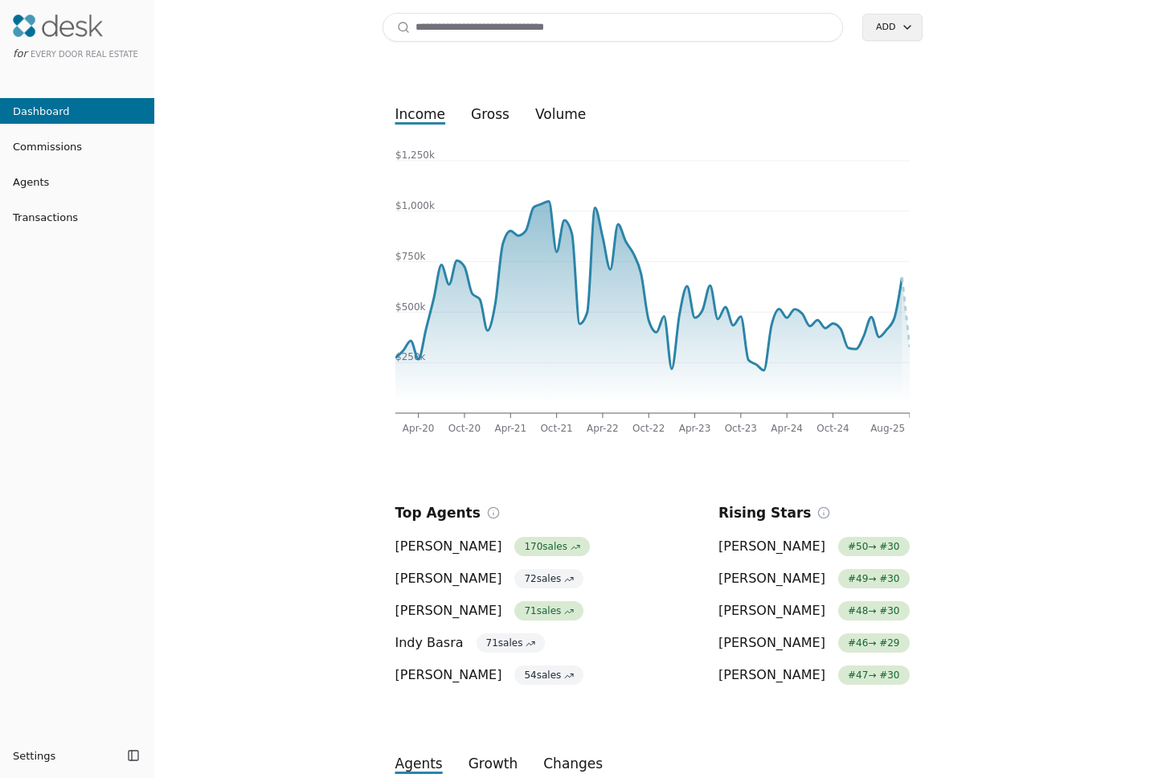
click at [513, 33] on input at bounding box center [612, 27] width 461 height 29
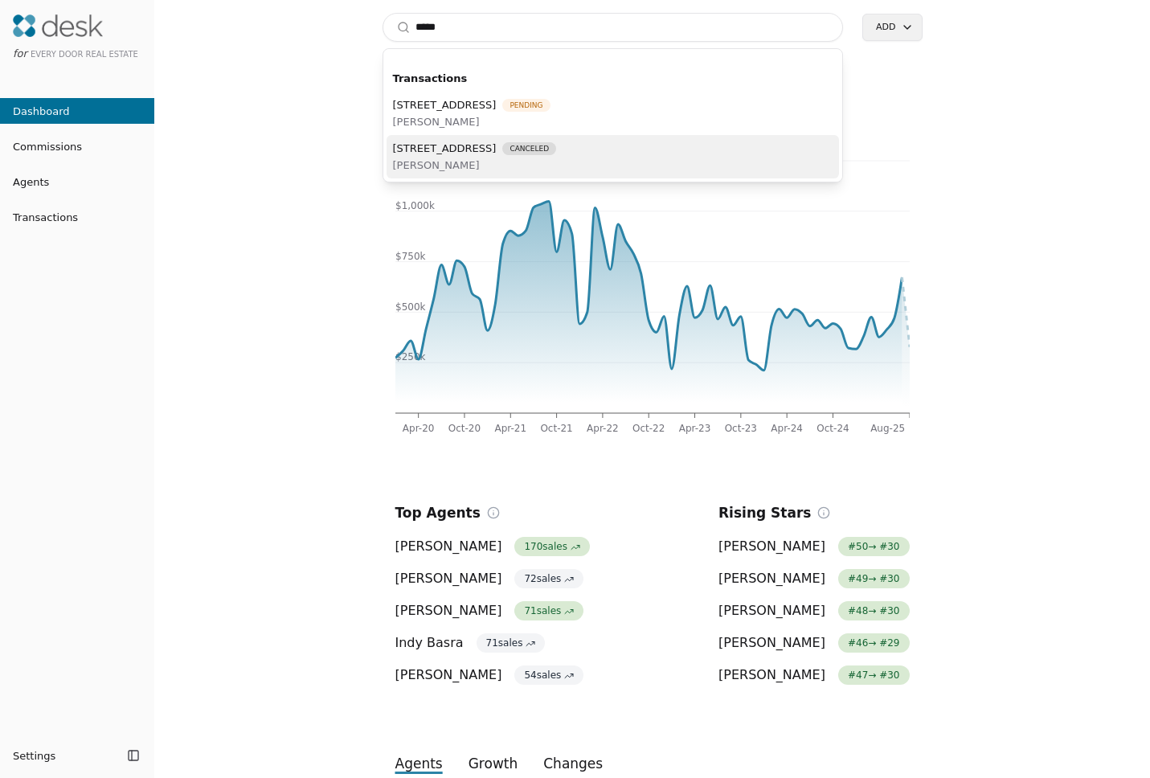
type input "*****"
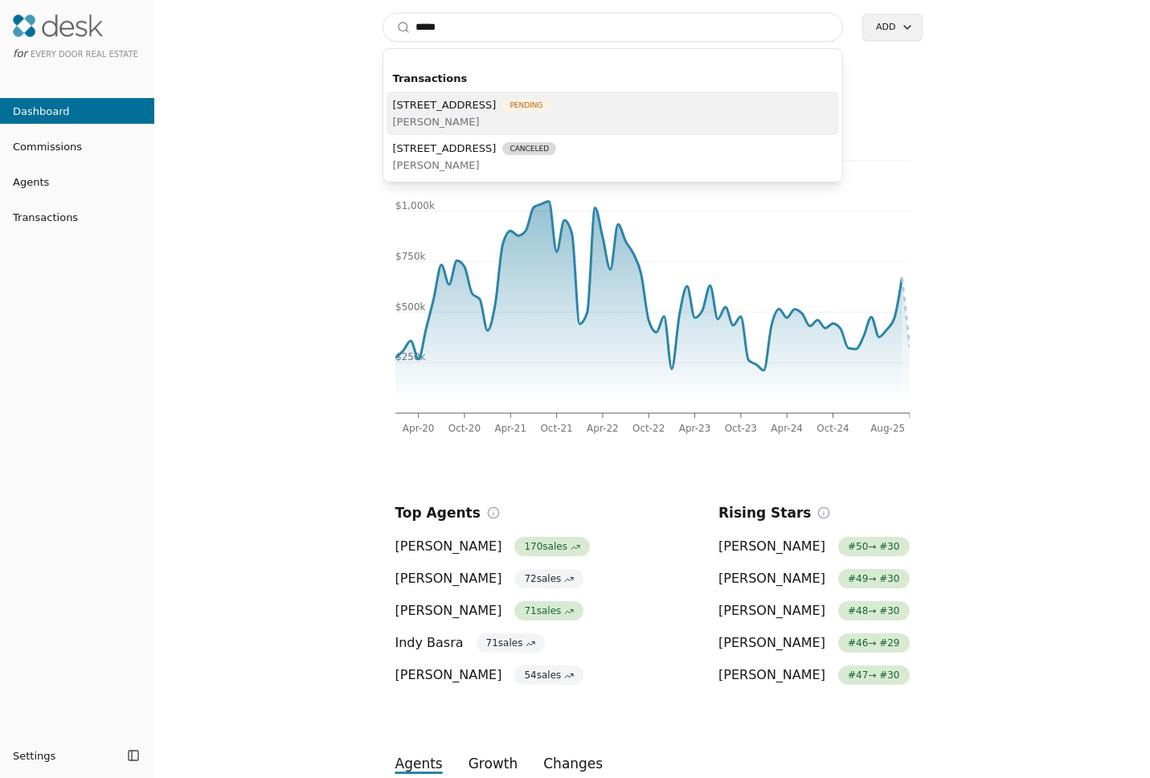
click at [514, 116] on span "[PERSON_NAME]" at bounding box center [471, 121] width 157 height 17
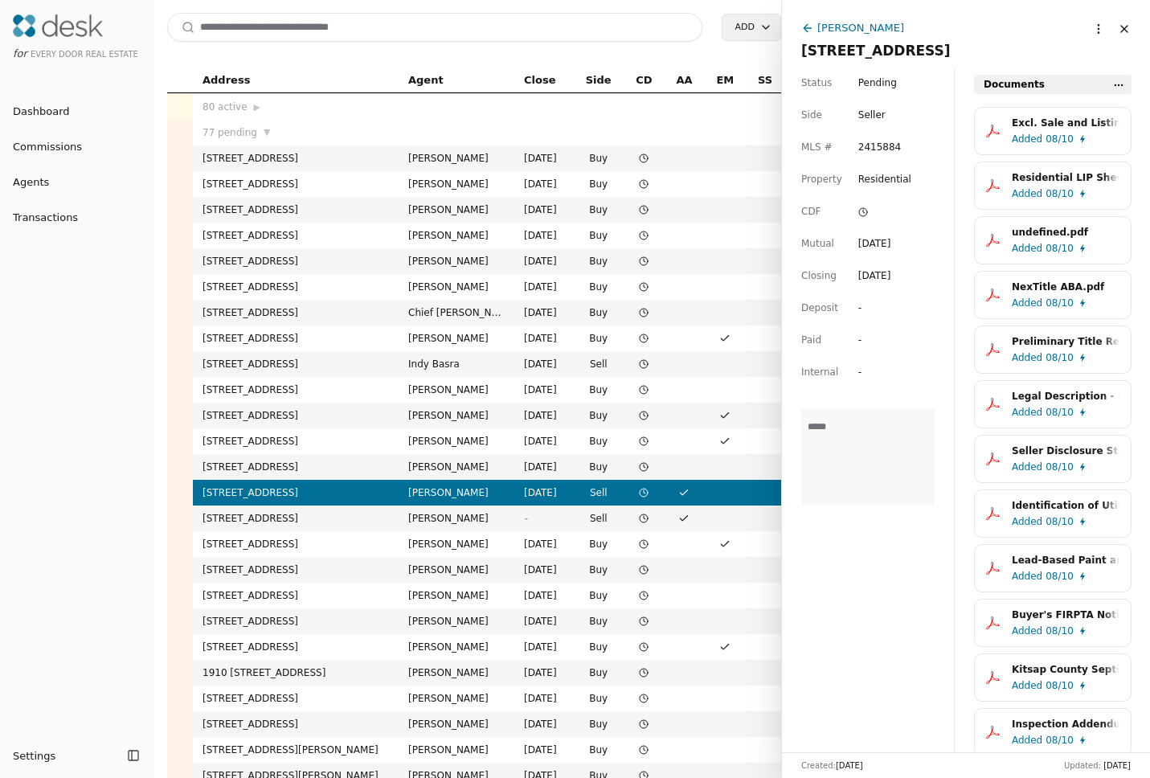
click at [760, 28] on html "for Every Door Real Estate Dashboard Commissions Agents Transactions Settings T…" at bounding box center [575, 389] width 1150 height 778
click at [927, 26] on html "for Every Door Real Estate Dashboard Commissions Agents Transactions Settings T…" at bounding box center [575, 389] width 1150 height 778
click at [1119, 80] on html "for Every Door Real Estate Dashboard Commissions Agents Transactions Settings T…" at bounding box center [575, 389] width 1150 height 778
click at [891, 67] on html "for Every Door Real Estate Dashboard Commissions Agents Transactions Settings T…" at bounding box center [575, 389] width 1150 height 778
click at [858, 31] on div "[PERSON_NAME]" at bounding box center [860, 27] width 87 height 17
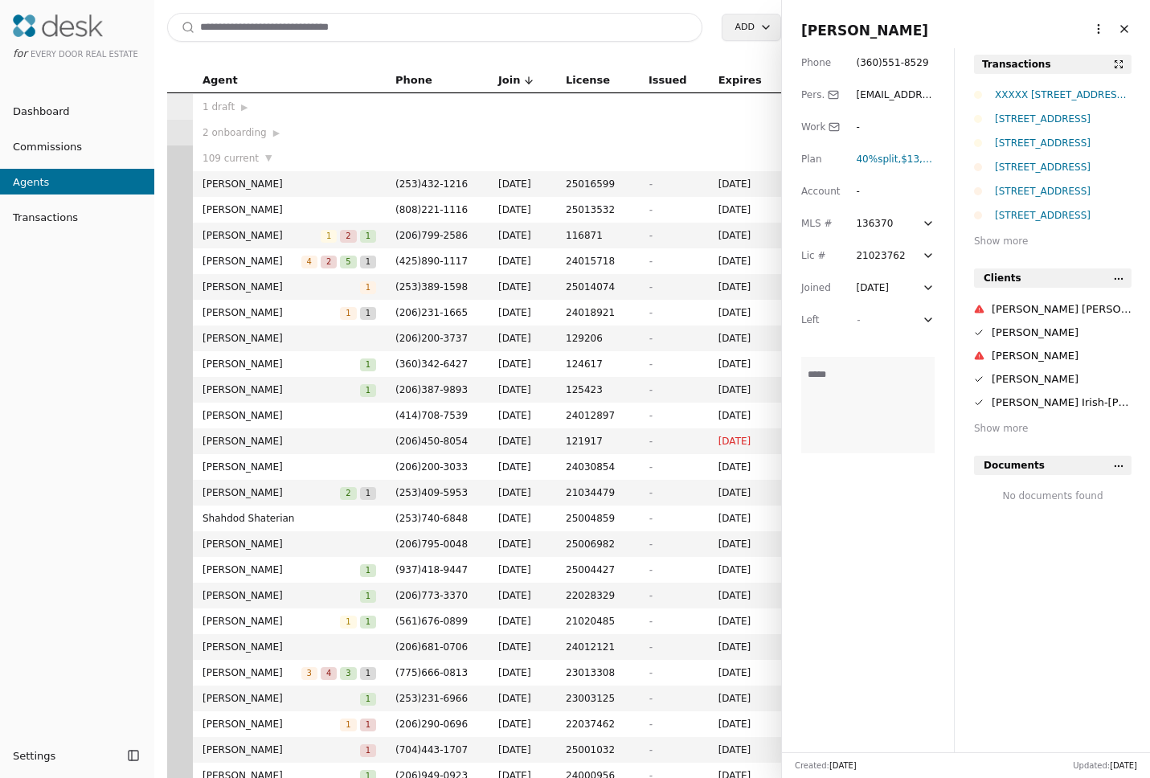
click at [1057, 170] on div "10564 SE View Place N, Port Orchard, WA 98367" at bounding box center [1063, 167] width 137 height 16
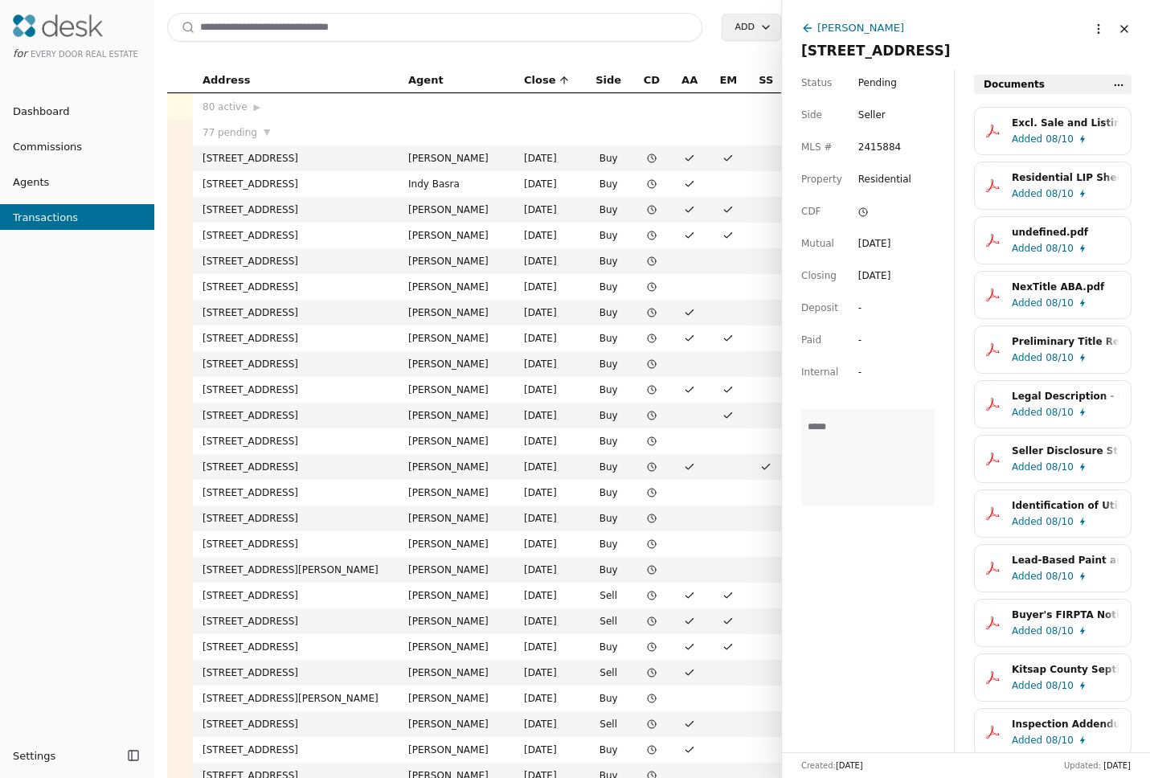
click at [1094, 32] on html "for Every Door Real Estate Dashboard Commissions Agents Transactions Settings T…" at bounding box center [575, 389] width 1150 height 778
click at [1035, 95] on div "Transaction URL" at bounding box center [1041, 89] width 125 height 27
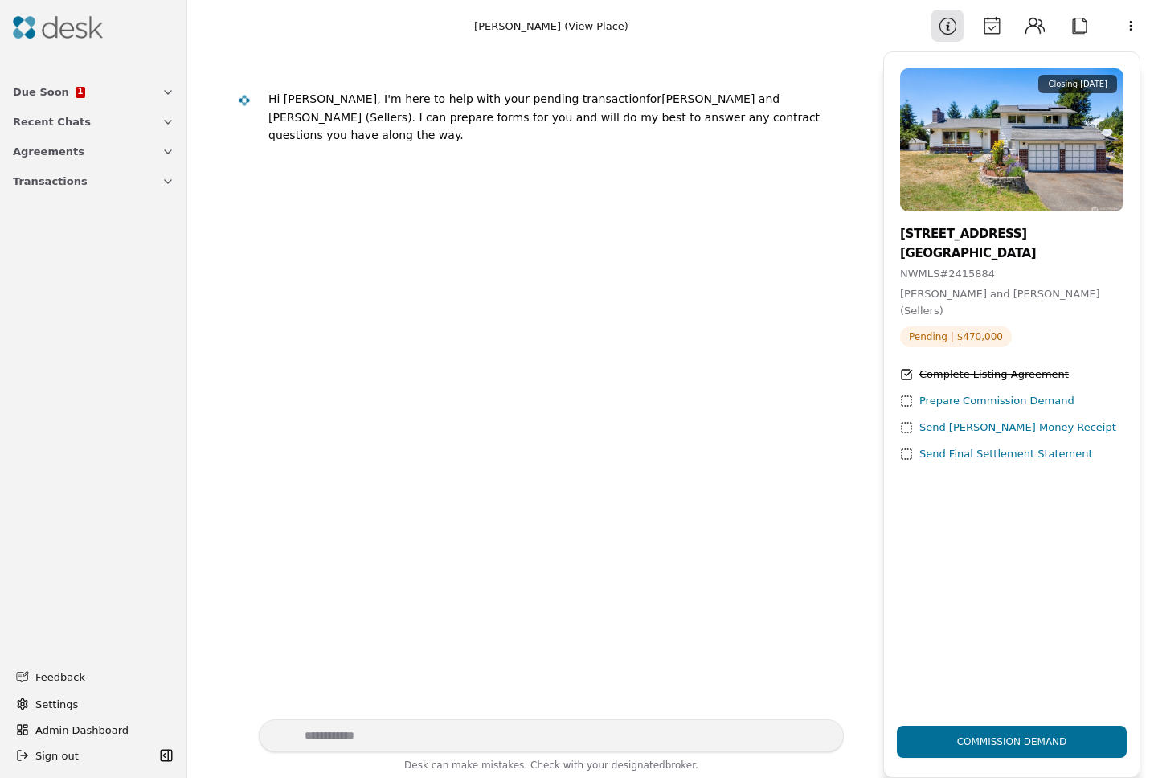
click at [80, 92] on button "Due Soon 1" at bounding box center [93, 92] width 181 height 30
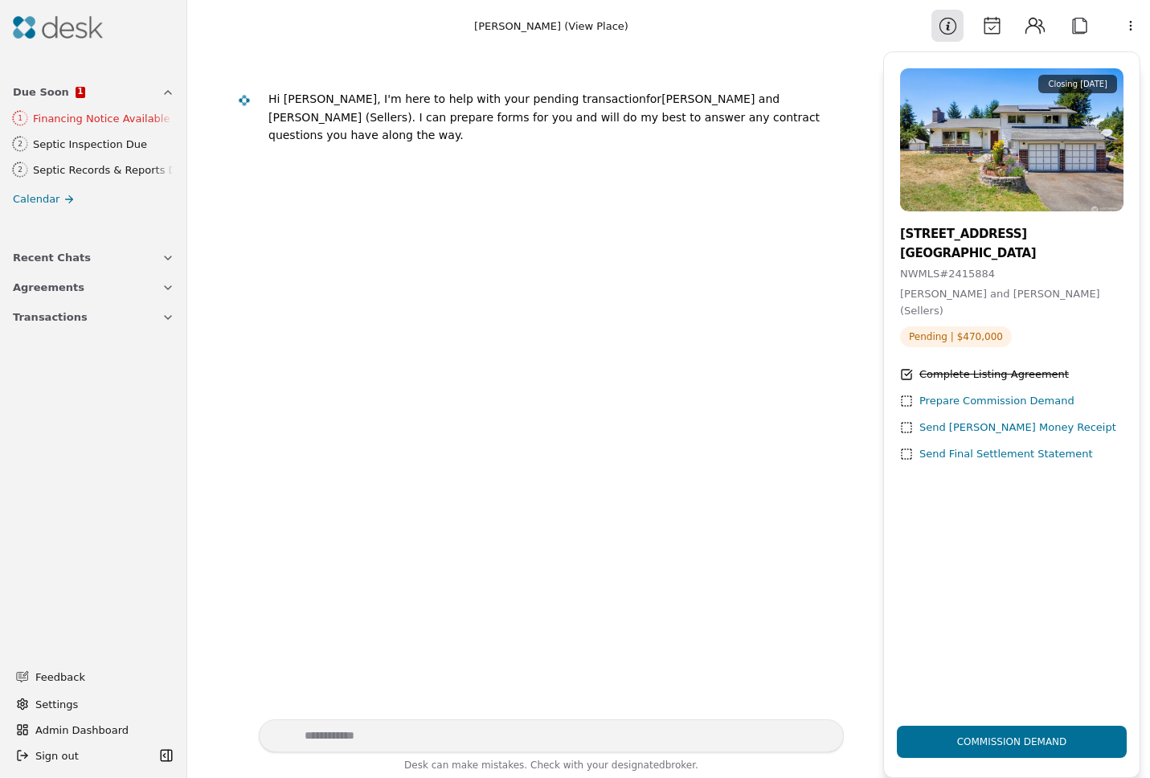
click at [83, 194] on link "Calendar" at bounding box center [93, 198] width 181 height 23
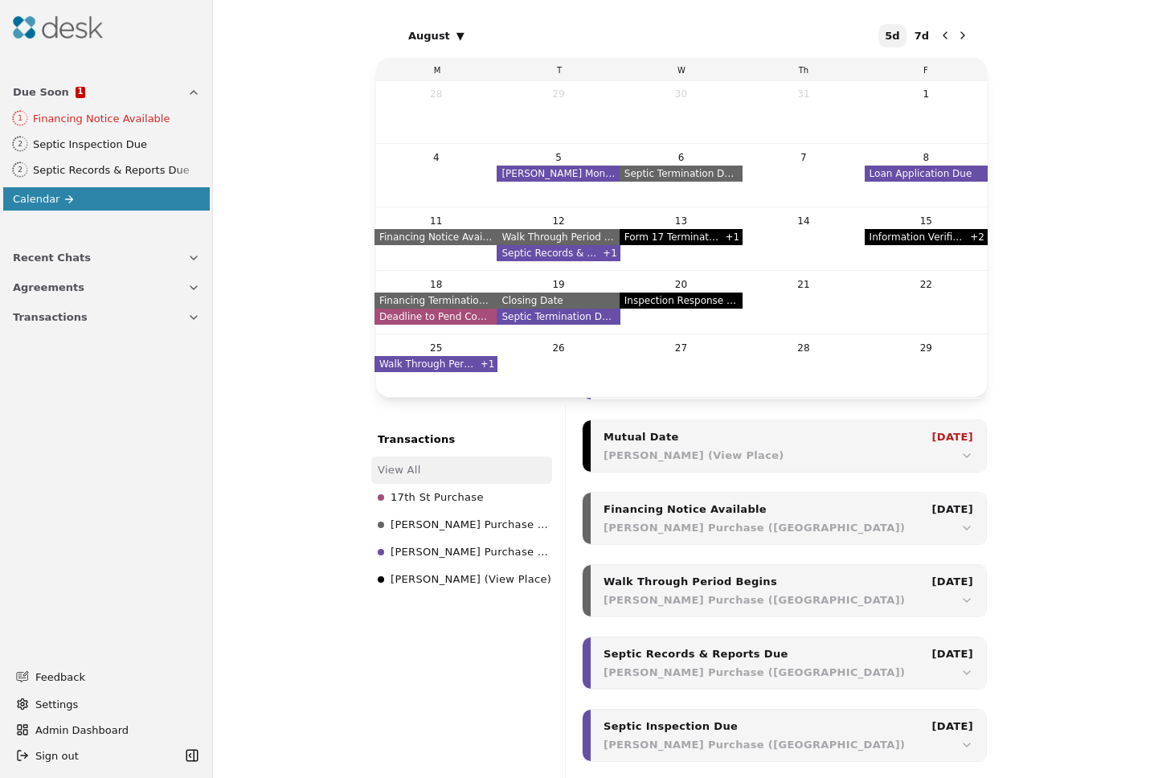
scroll to position [2669, 0]
click at [428, 576] on span "James Listing (View Place)" at bounding box center [470, 579] width 161 height 21
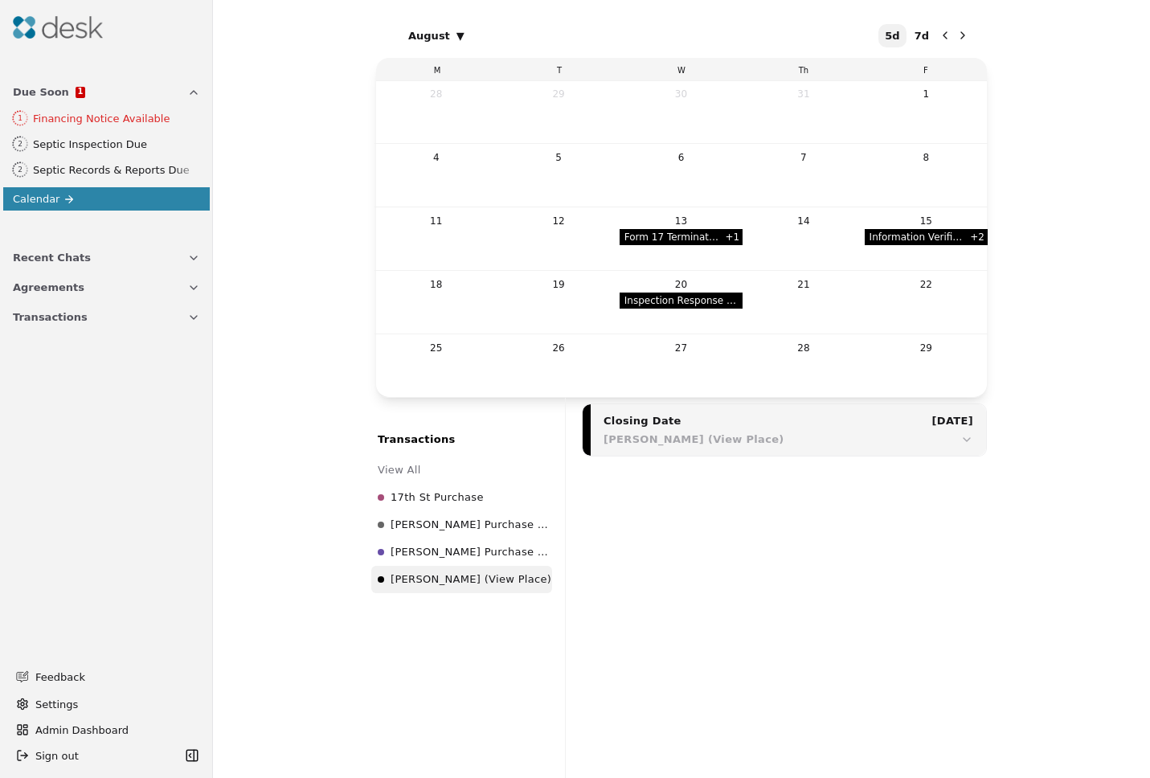
scroll to position [832, 0]
click at [919, 414] on div "Closing Date Sep 10" at bounding box center [788, 420] width 370 height 17
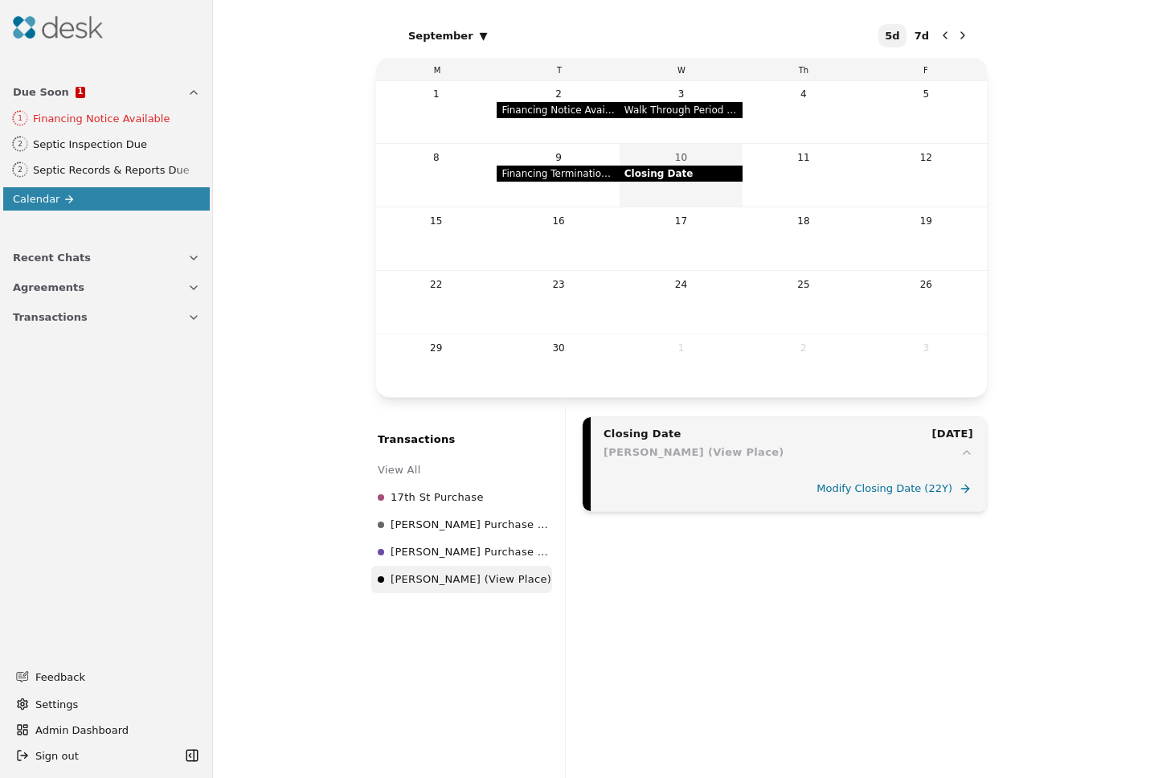
click at [933, 32] on button "7d" at bounding box center [921, 35] width 27 height 23
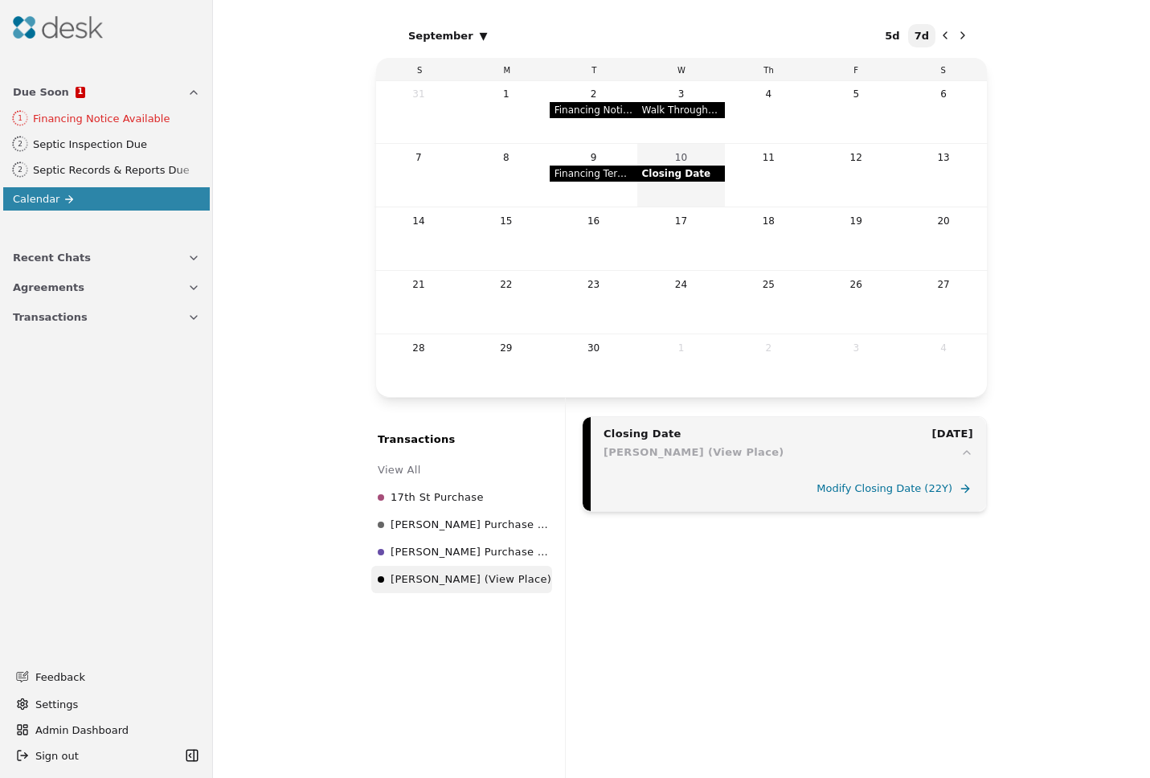
click at [460, 32] on span "September" at bounding box center [440, 35] width 65 height 17
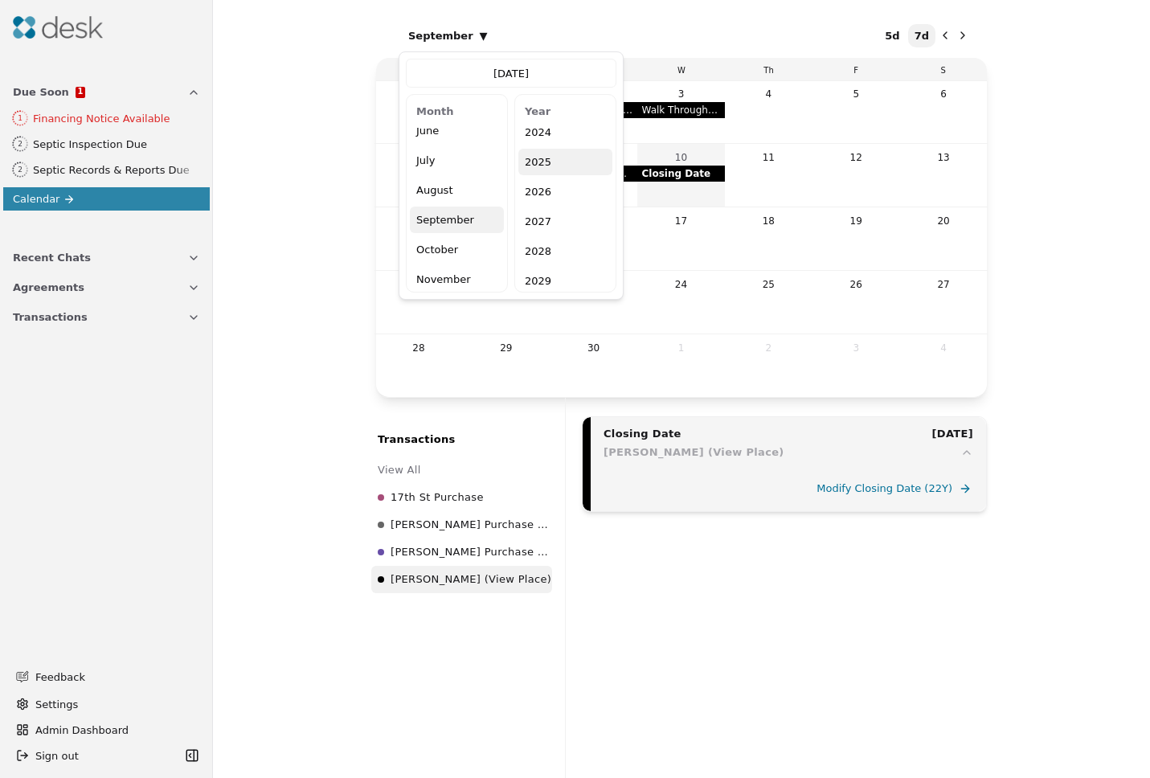
scroll to position [133, 0]
click at [448, 165] on button "August" at bounding box center [457, 156] width 94 height 27
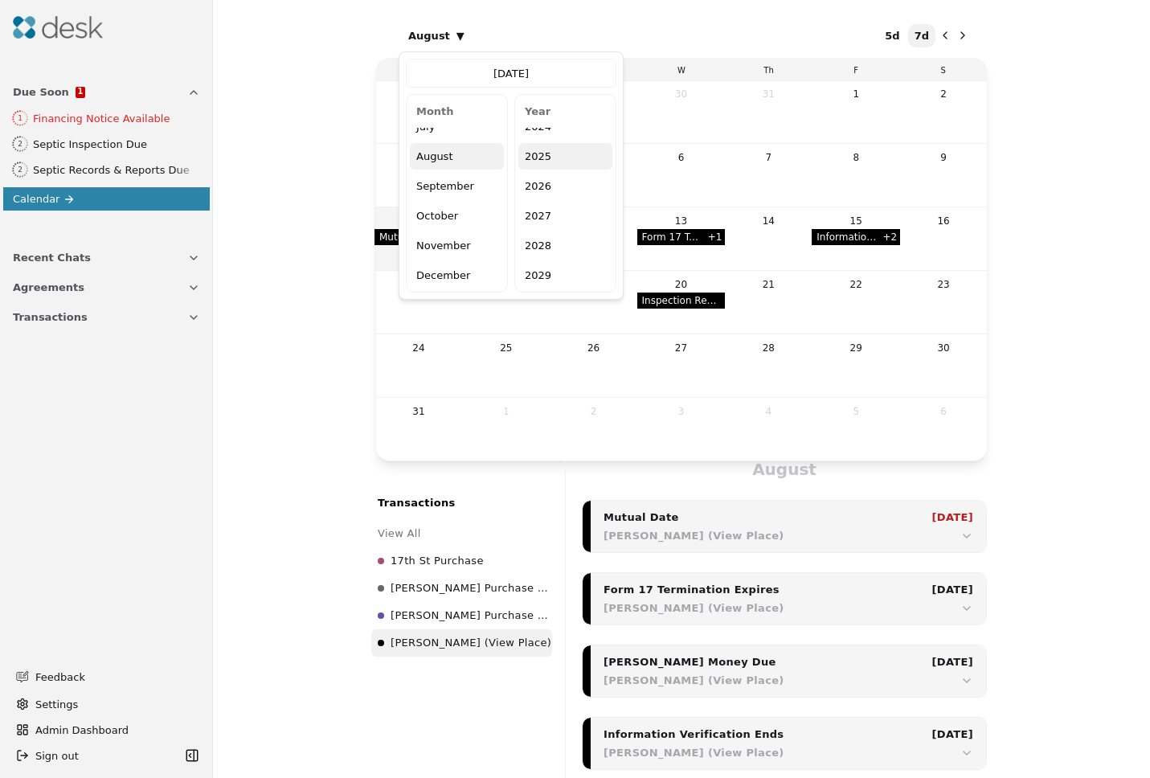
scroll to position [13, 0]
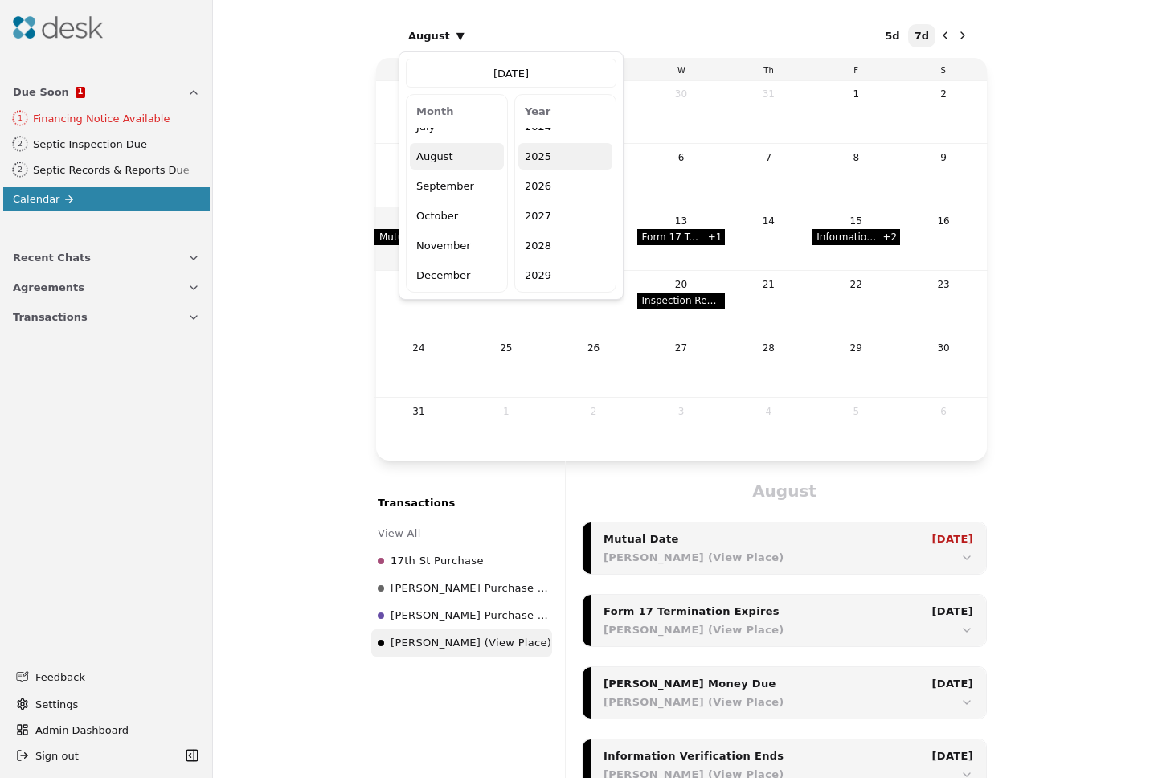
click at [1083, 425] on div "August ▾ 5d 7d S M T W Th F S 27 28 29 30 31 1 2 3 4 5 6 7 8 9 10 Mutual Date 1…" at bounding box center [681, 389] width 937 height 778
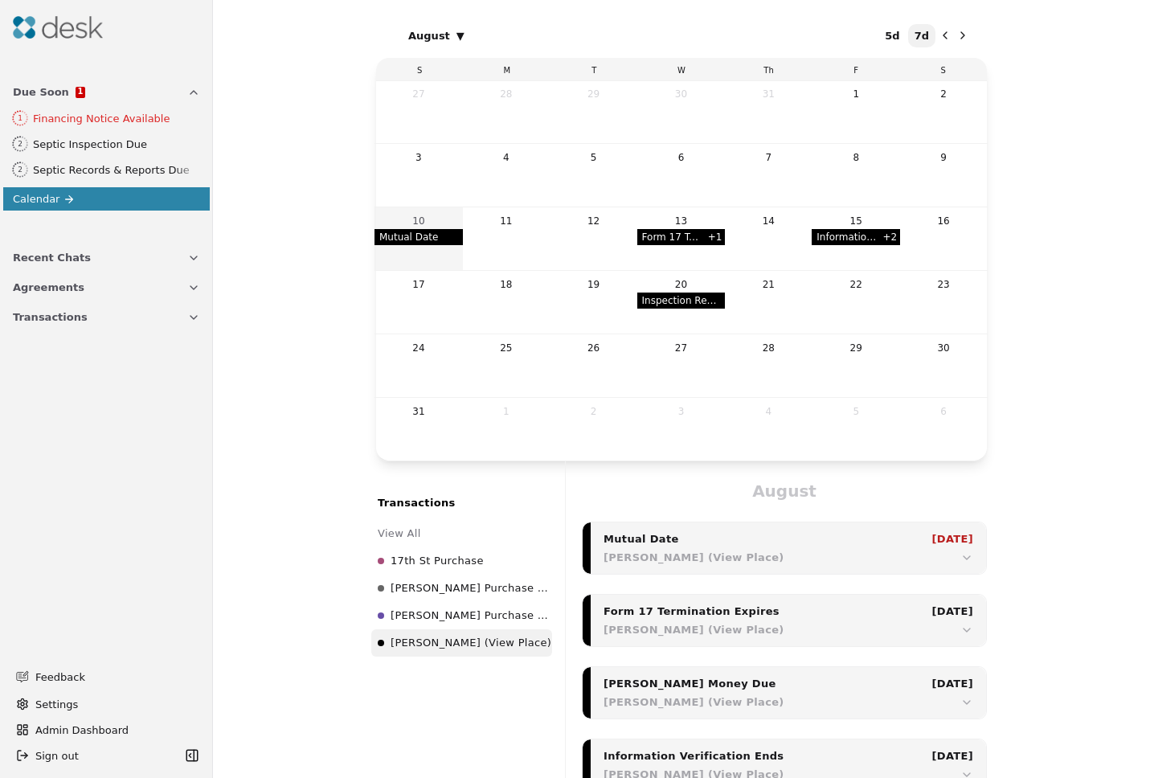
click at [957, 39] on icon "Next month" at bounding box center [962, 35] width 13 height 13
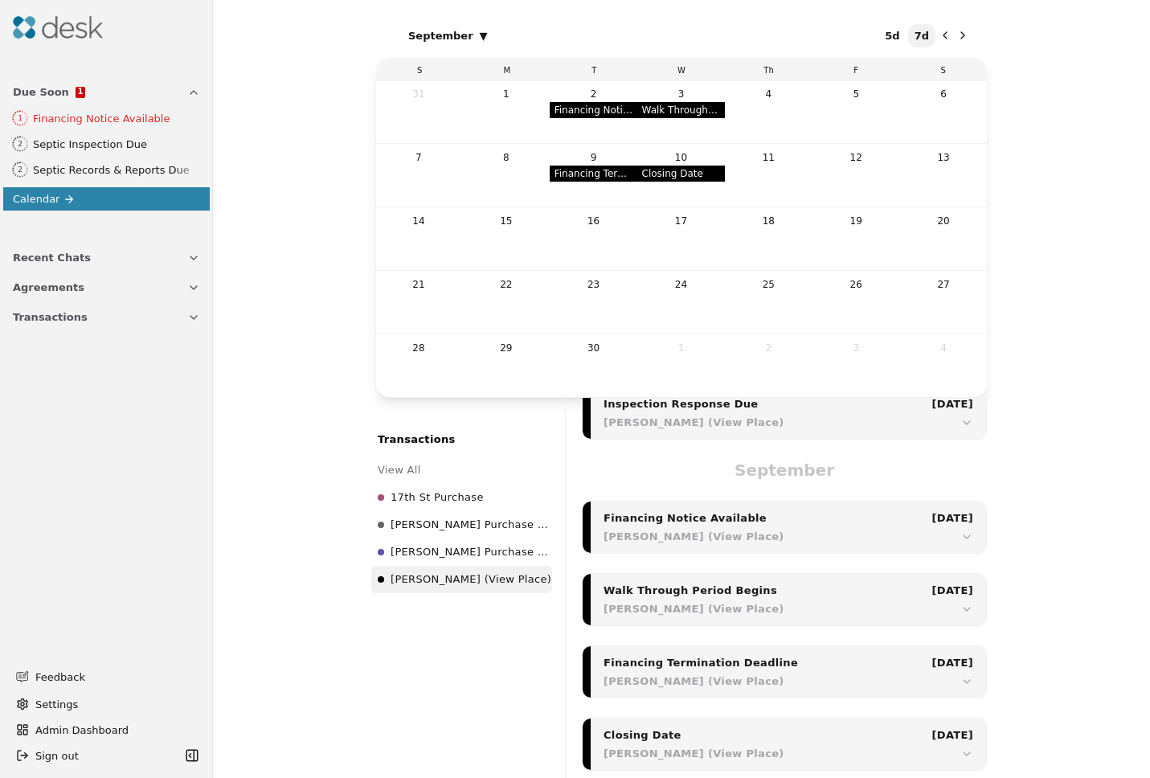
scroll to position [561, 0]
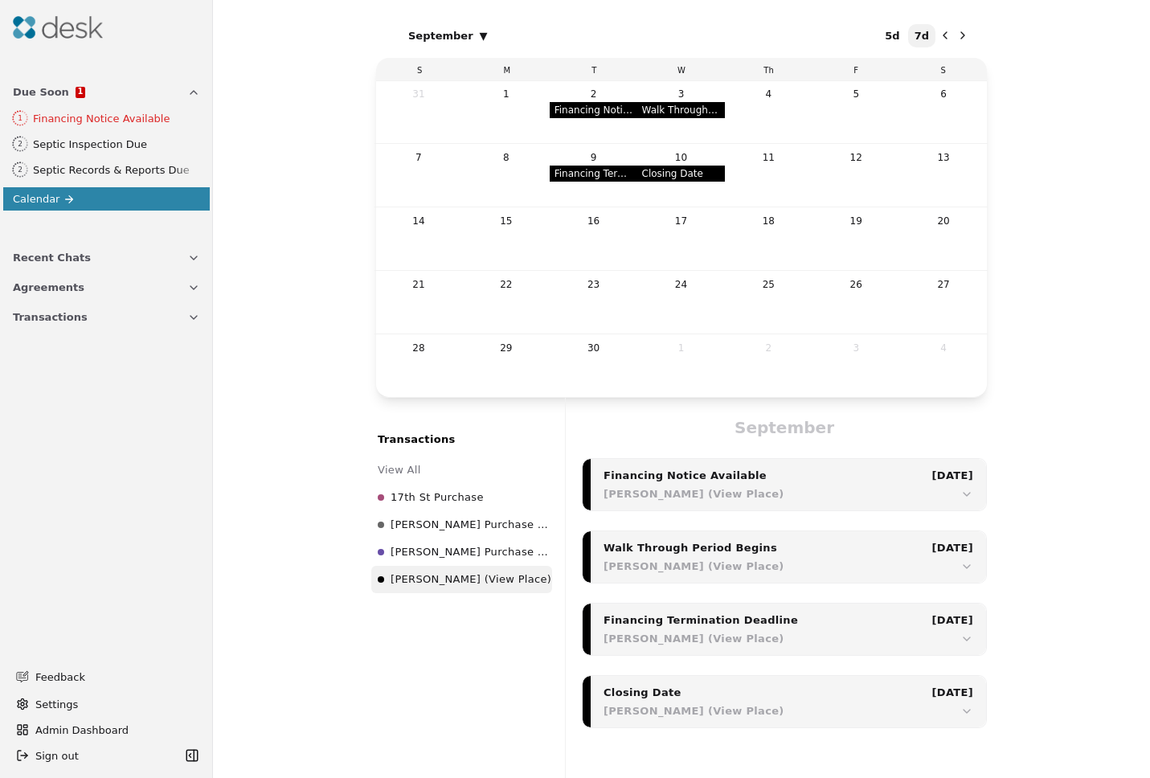
click at [938, 31] on icon "Previous month" at bounding box center [944, 35] width 13 height 13
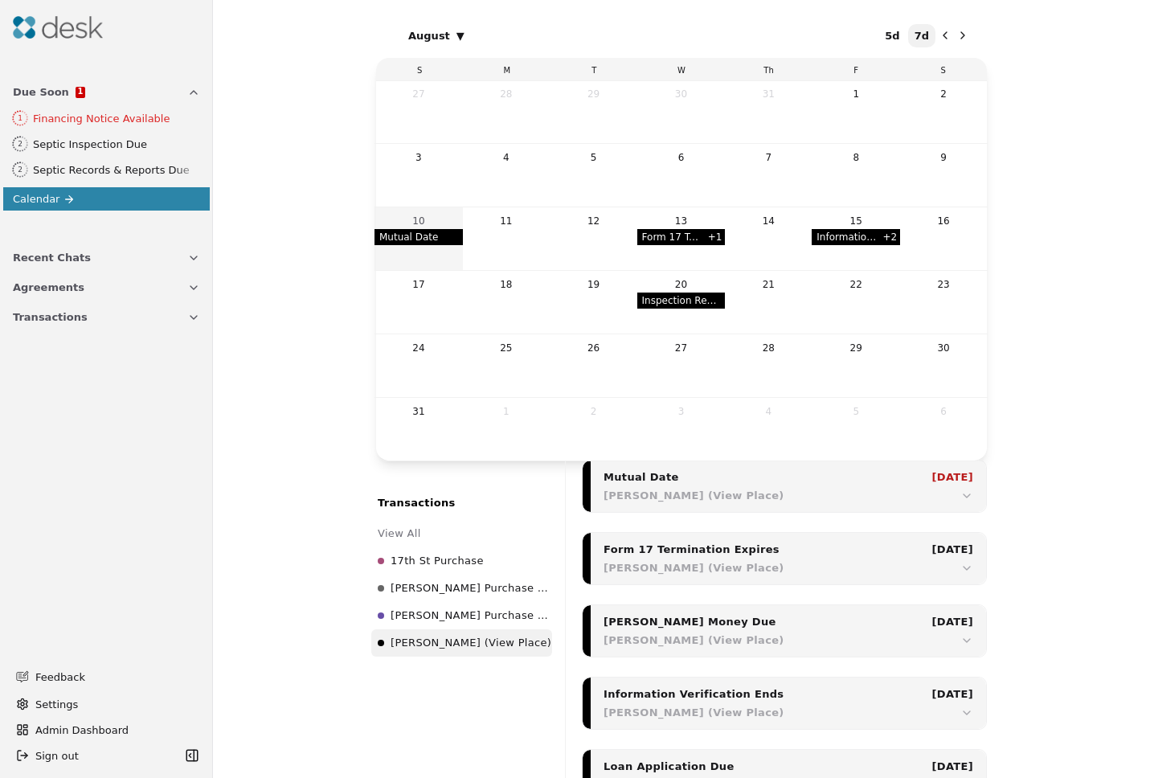
scroll to position [13, 0]
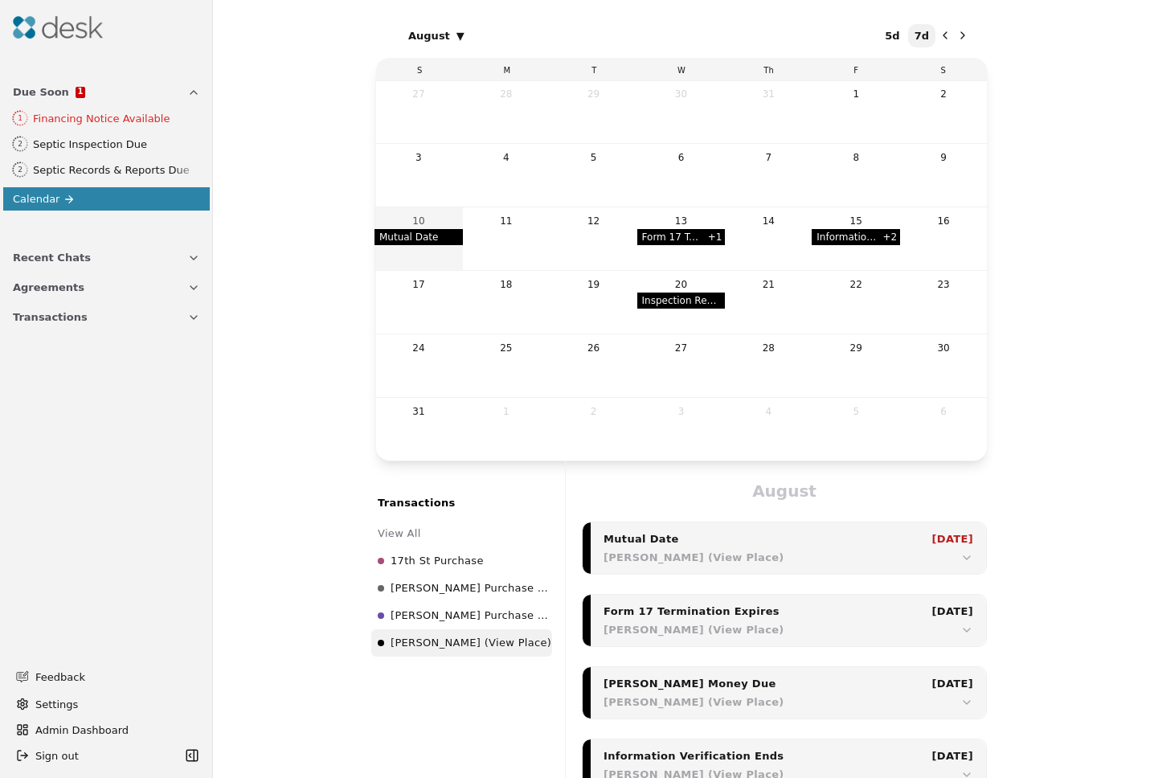
click at [965, 39] on icon "Next month" at bounding box center [962, 35] width 13 height 13
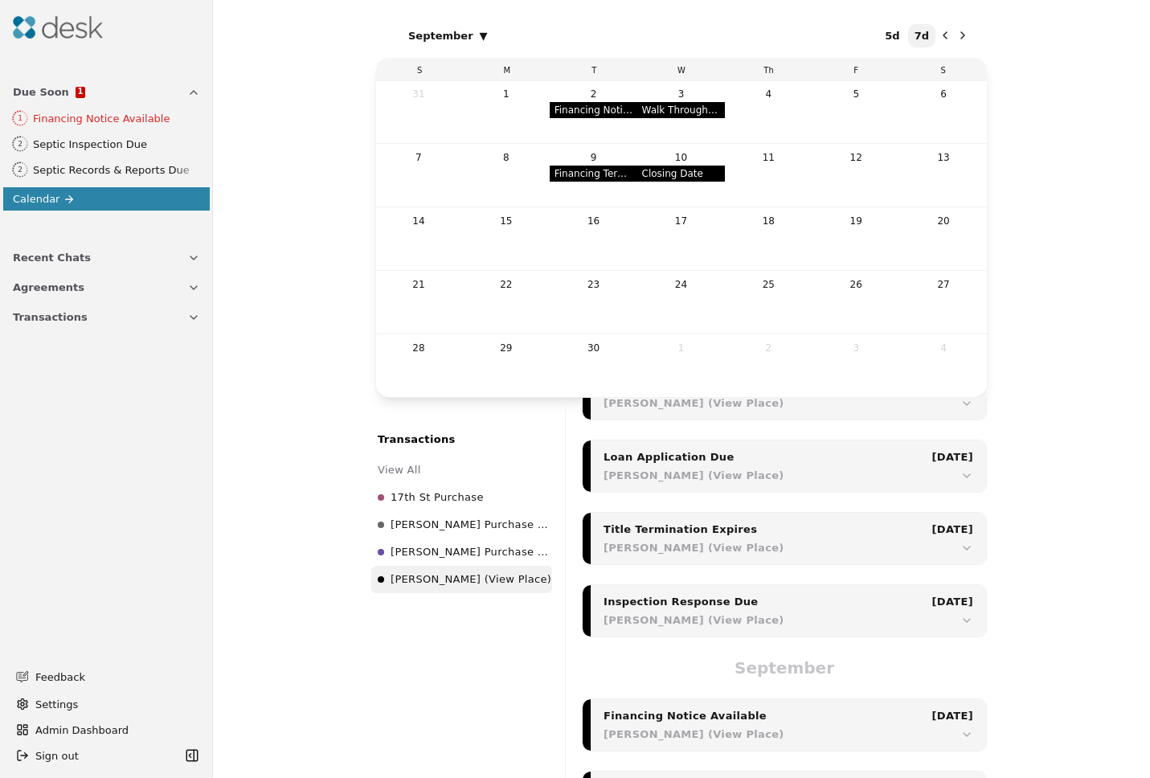
scroll to position [561, 0]
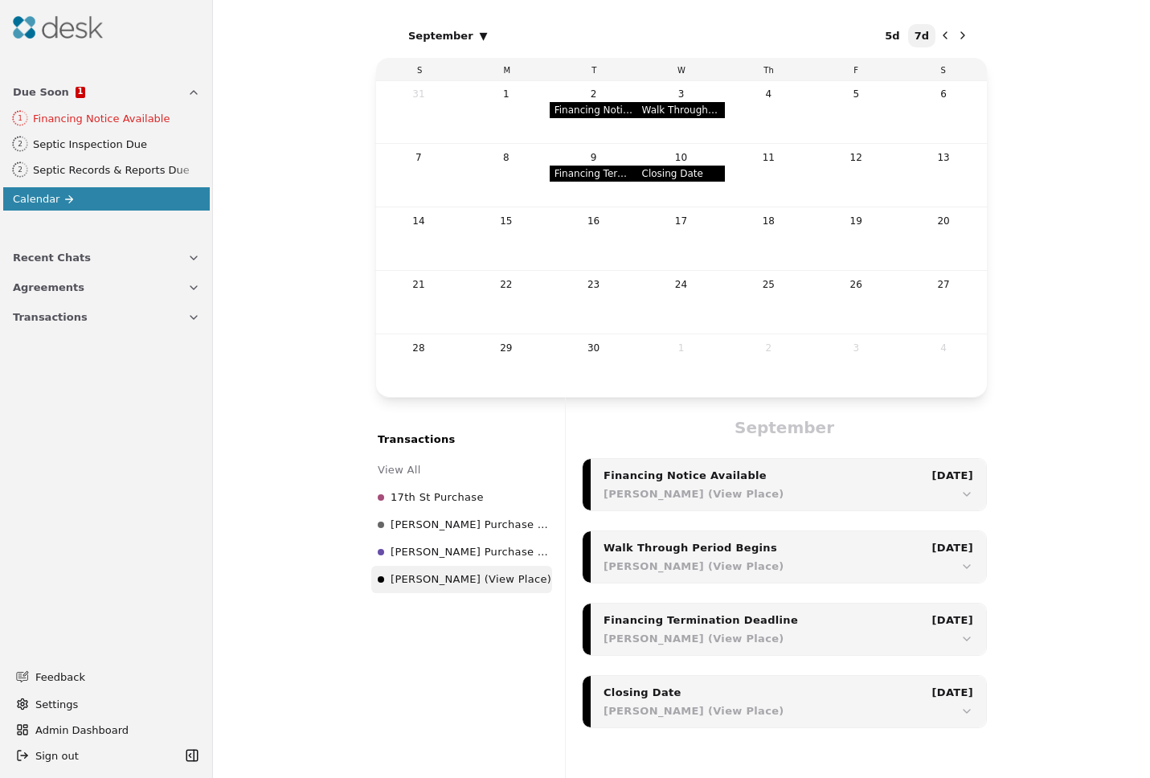
click at [938, 38] on icon "Previous month" at bounding box center [944, 35] width 13 height 13
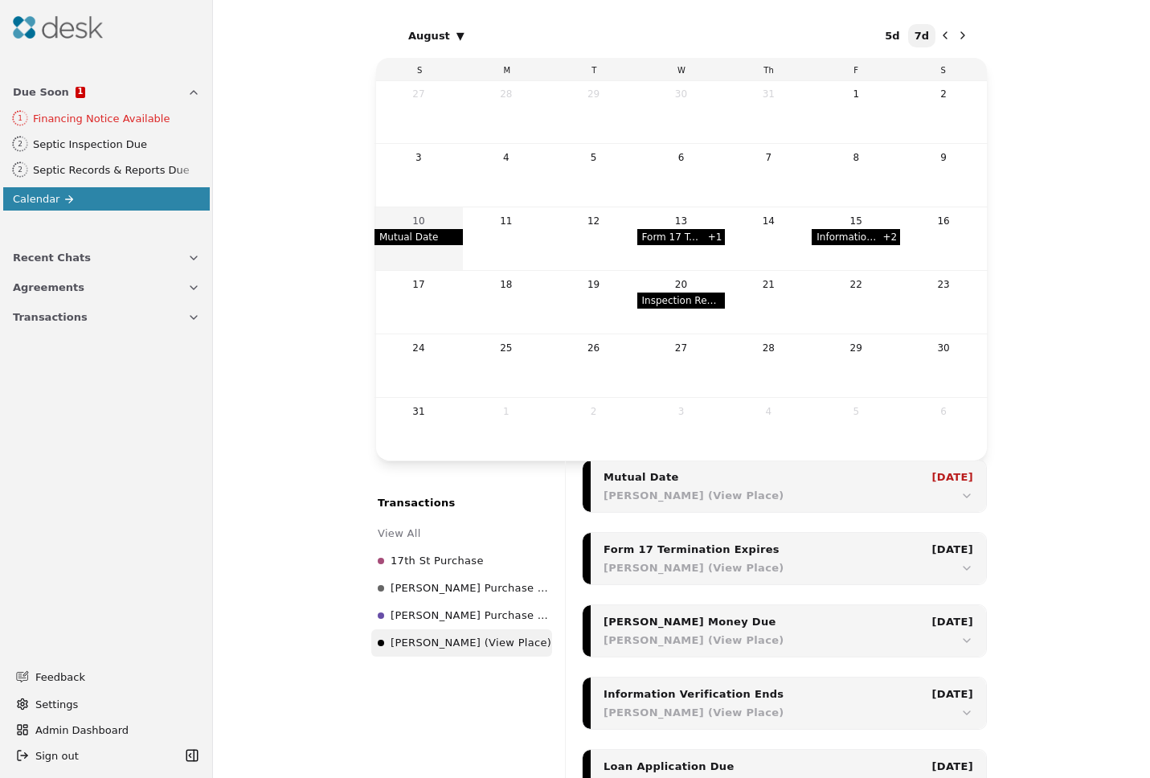
scroll to position [13, 0]
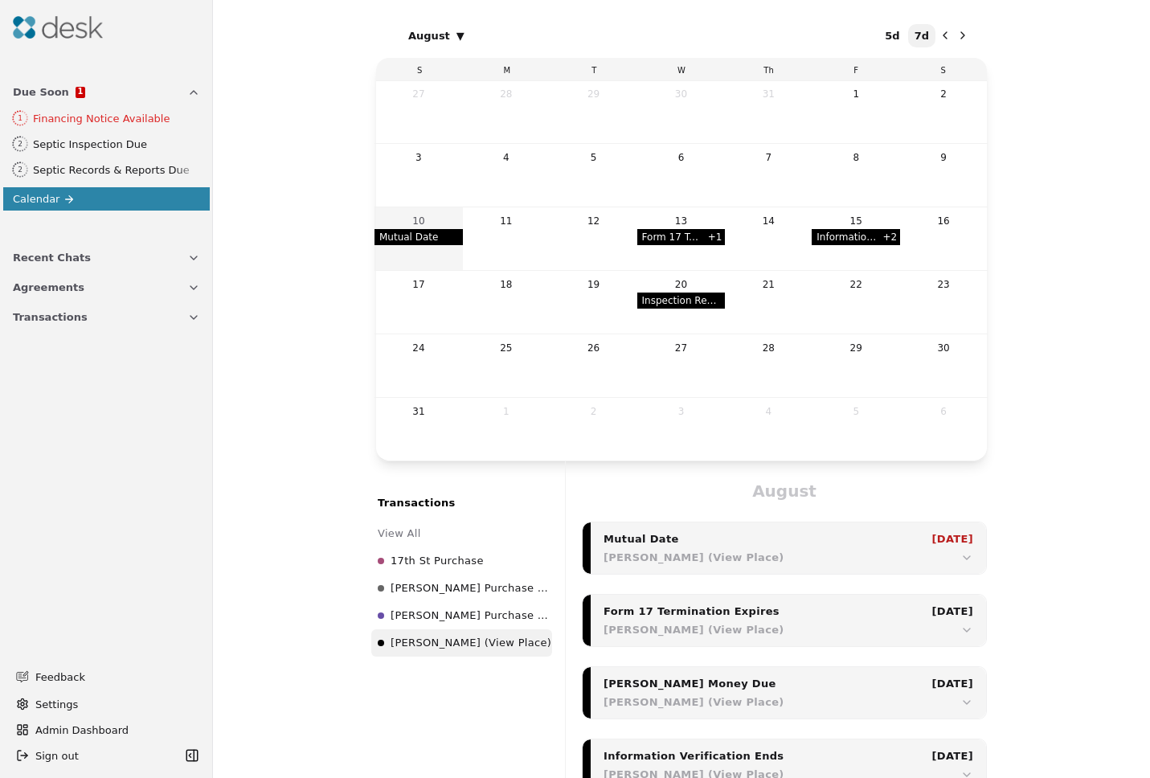
click at [964, 40] on icon "Next month" at bounding box center [962, 35] width 13 height 13
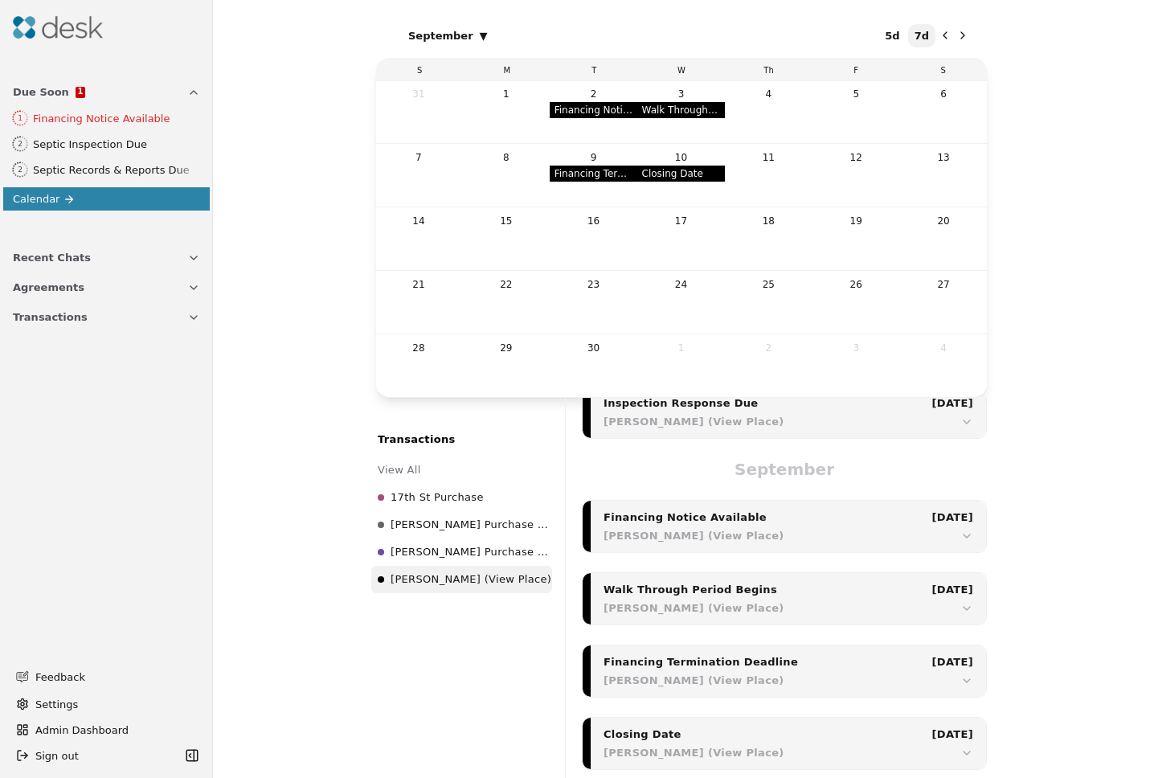
scroll to position [561, 0]
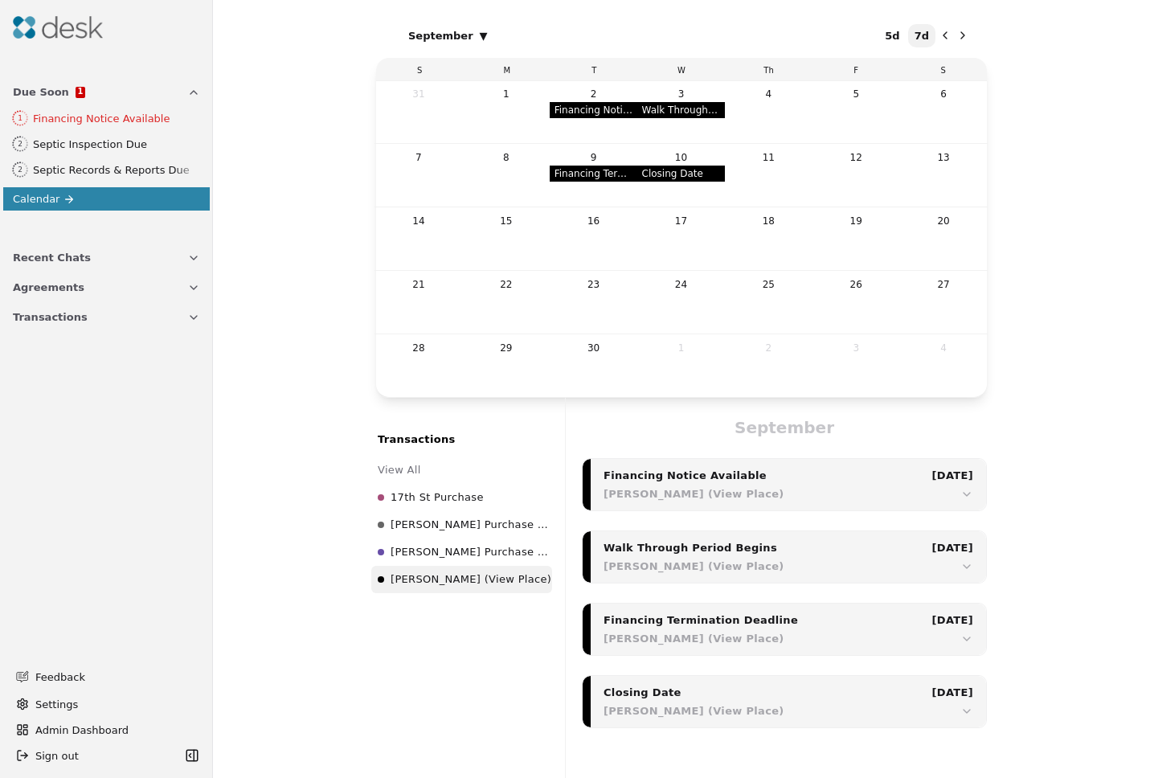
click at [1117, 309] on div "September ▾ 5d 7d S M T W Th F S 31 1 2 Financing Notice Available 3 Walk Throu…" at bounding box center [681, 389] width 937 height 778
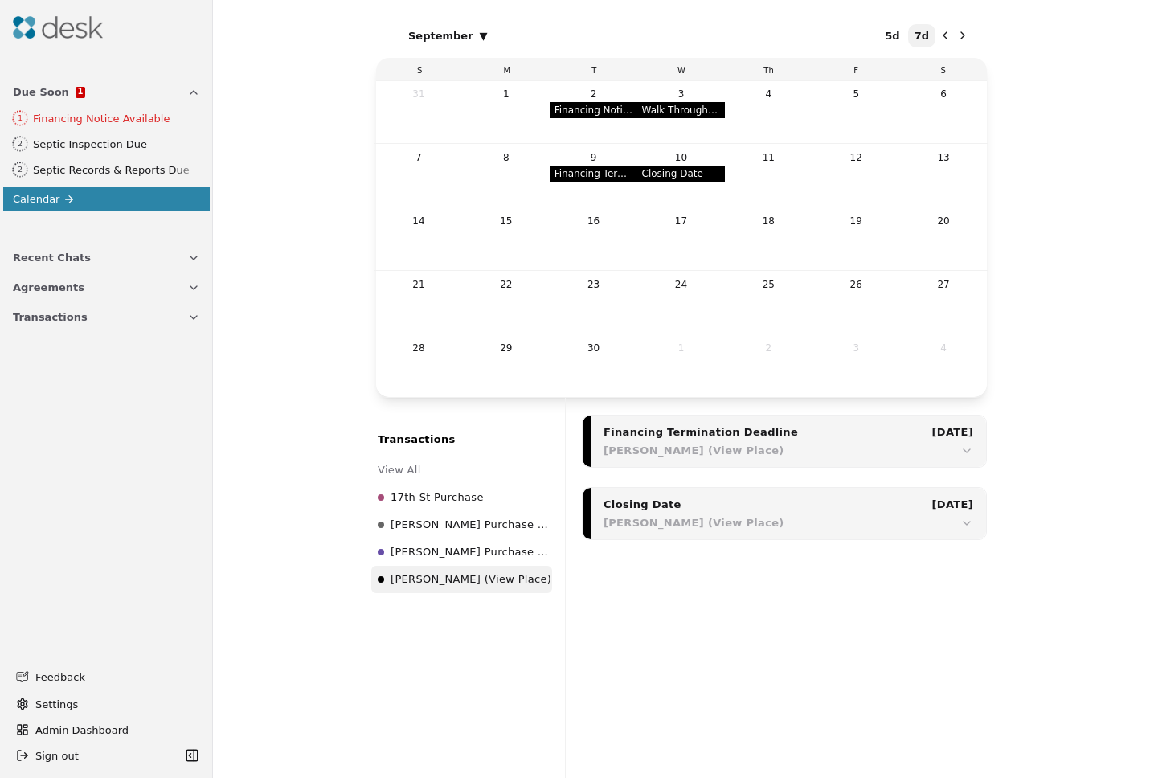
scroll to position [676, 0]
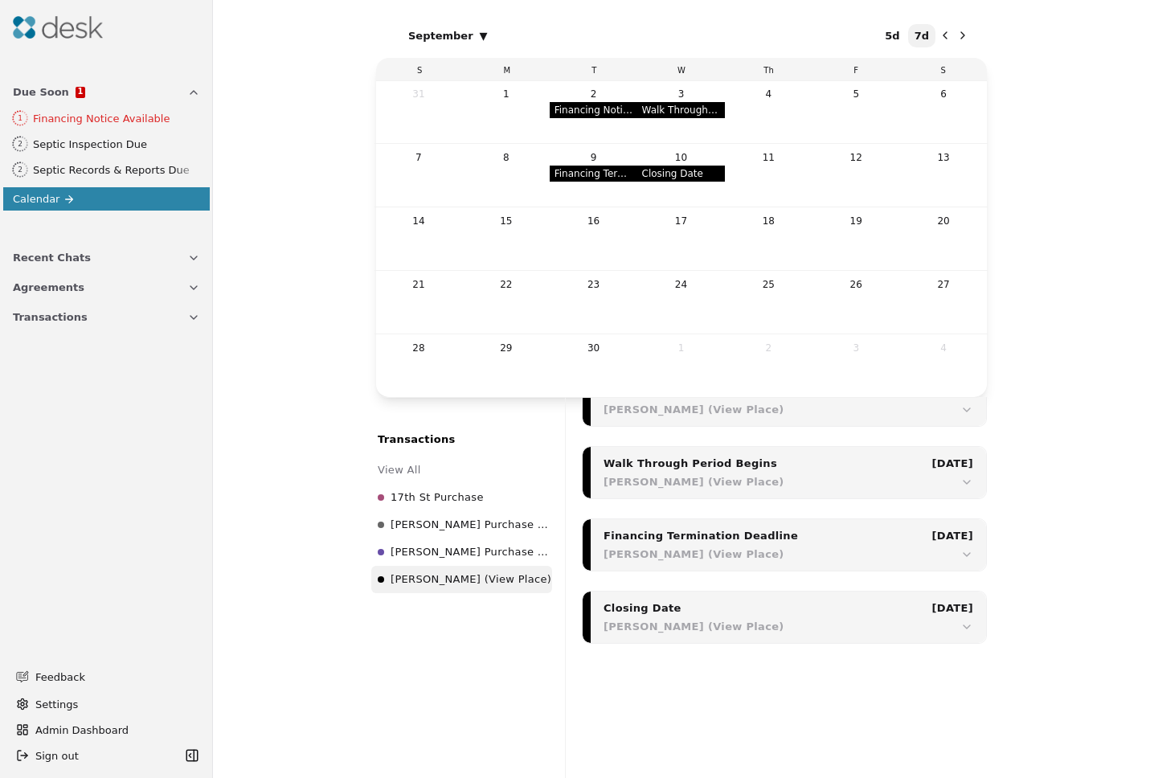
click at [948, 480] on div "James Listing (View Place)" at bounding box center [788, 481] width 370 height 17
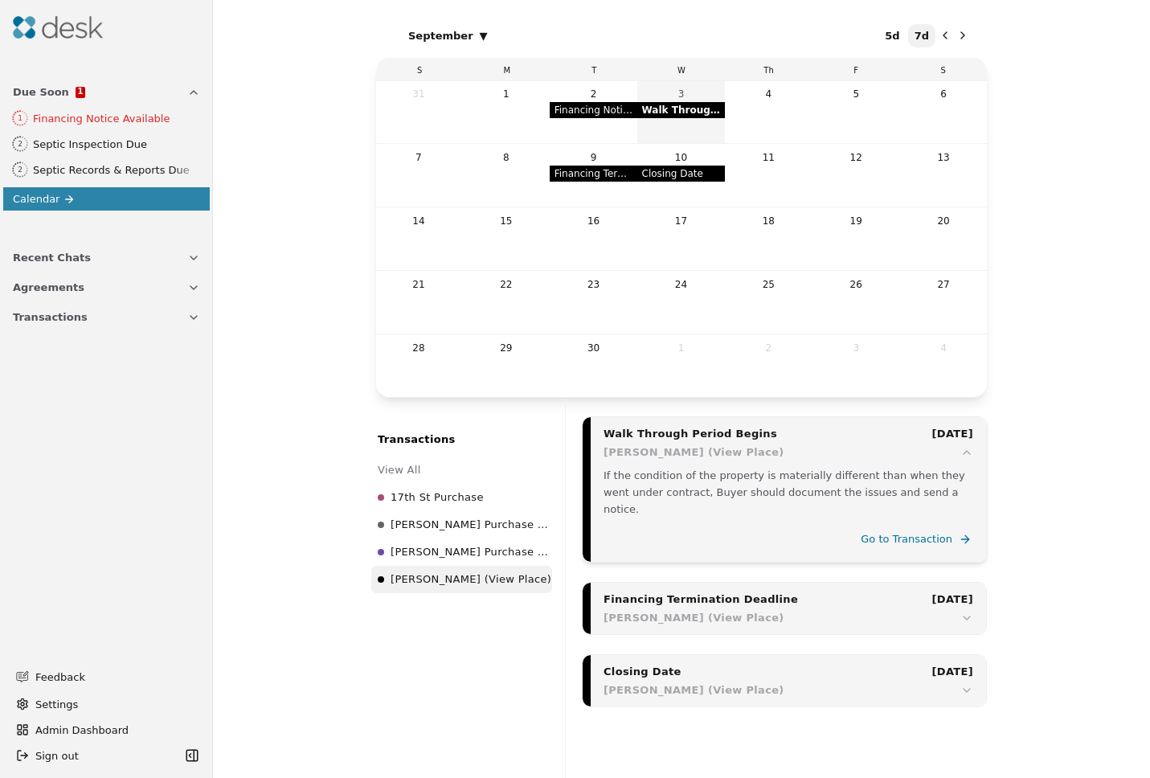
click at [960, 611] on icon "button" at bounding box center [966, 617] width 13 height 13
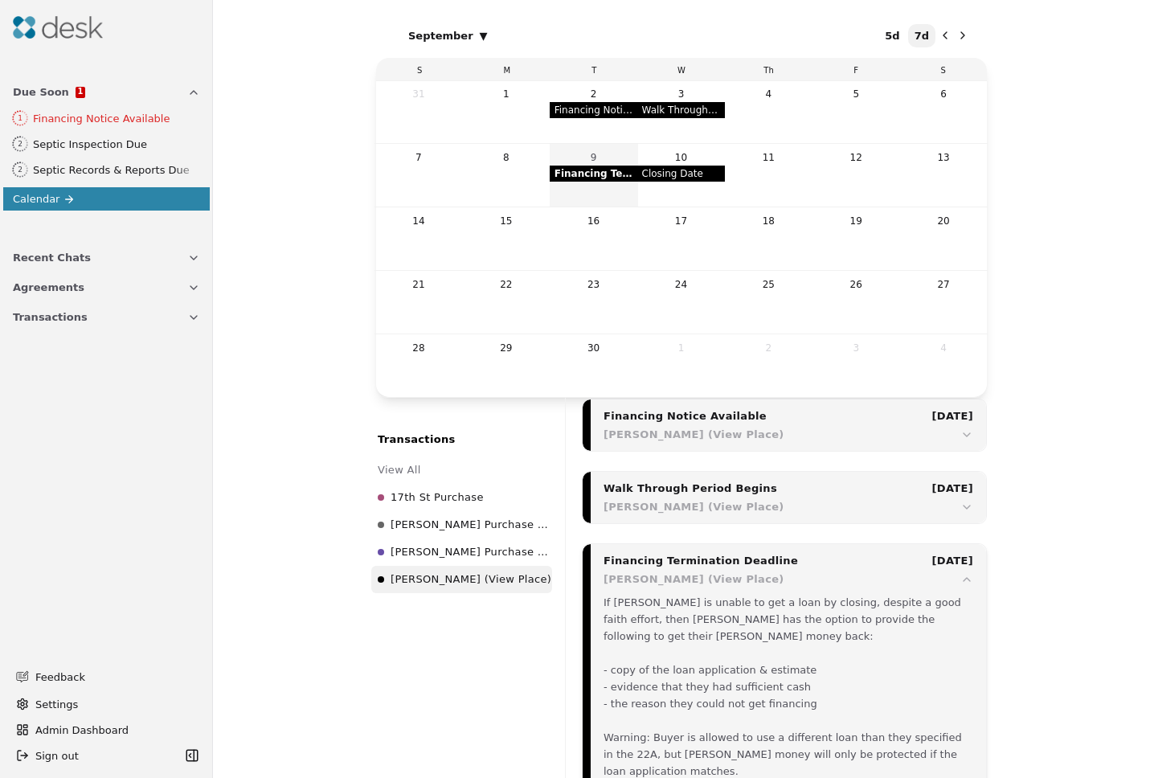
scroll to position [542, 0]
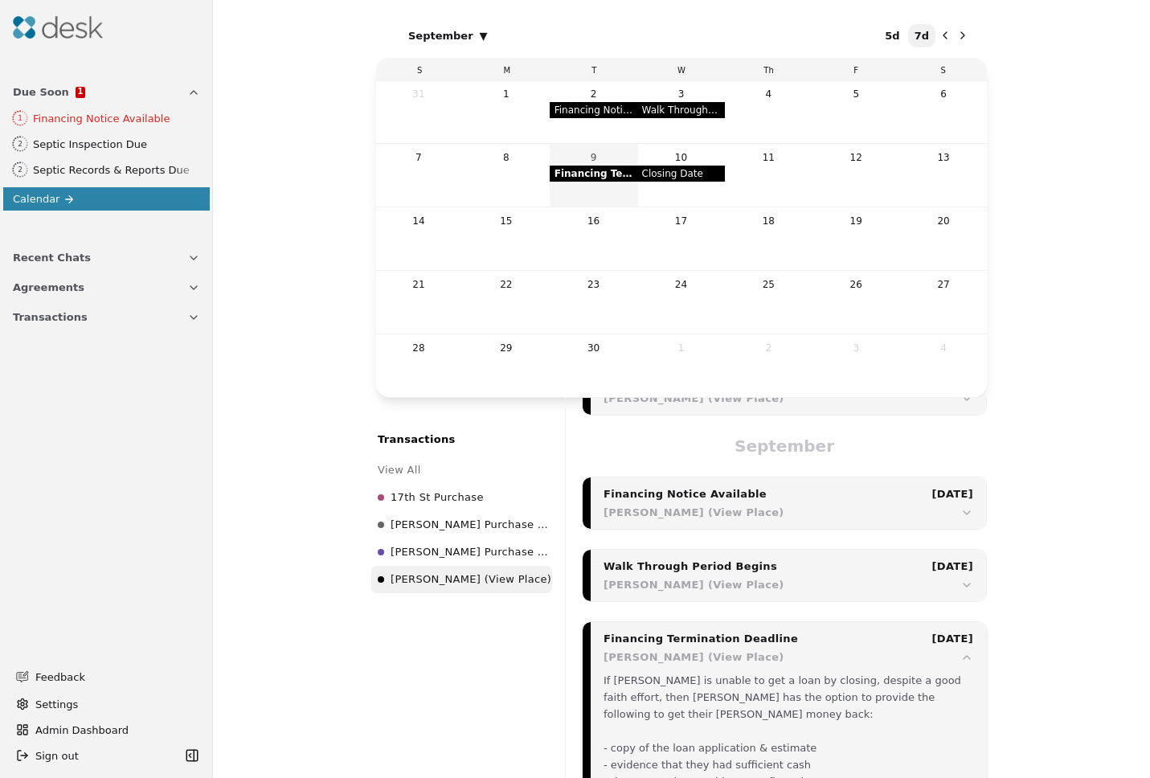
click at [836, 514] on div "James Listing (View Place)" at bounding box center [788, 512] width 370 height 17
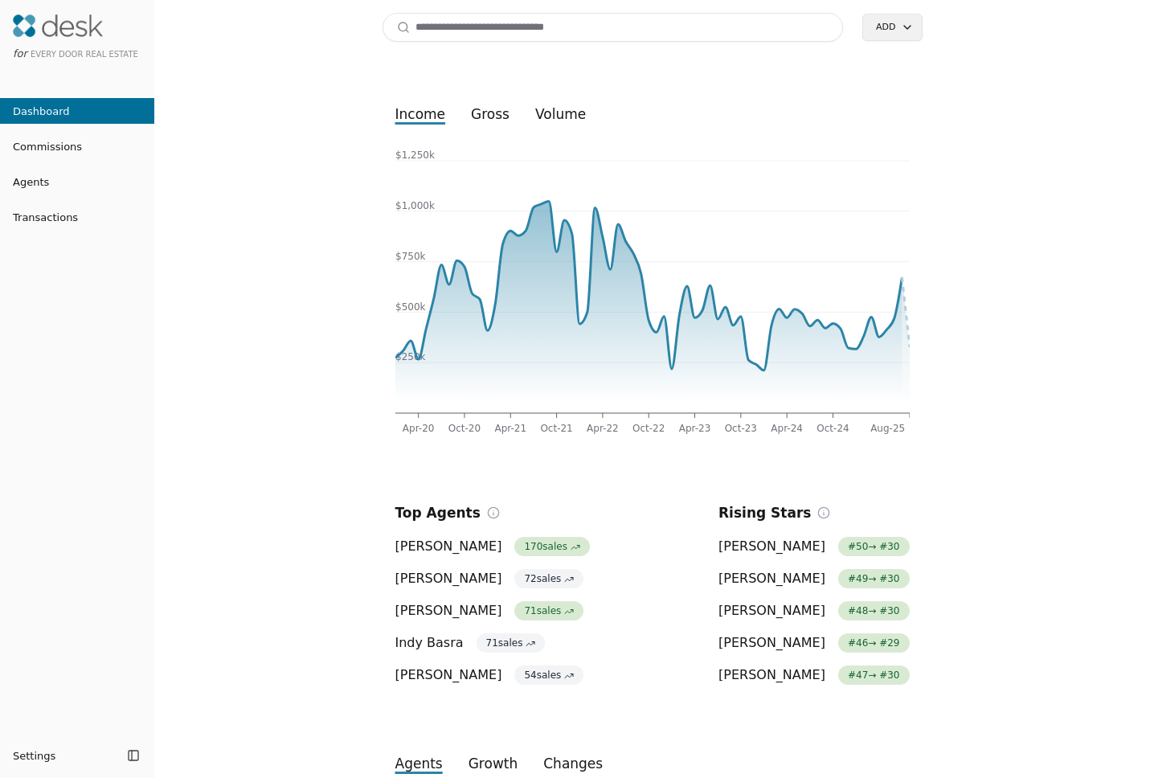
click at [482, 31] on input at bounding box center [612, 27] width 461 height 29
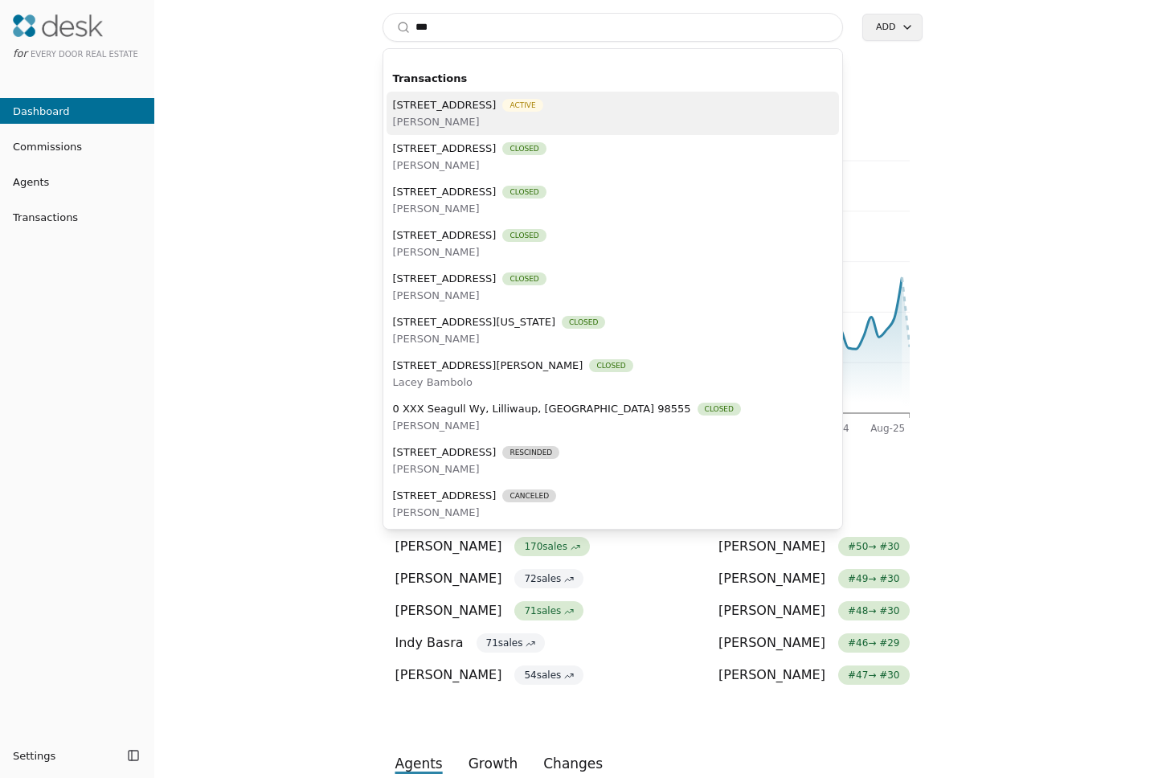
type input "***"
click at [543, 123] on span "[PERSON_NAME]" at bounding box center [468, 121] width 150 height 17
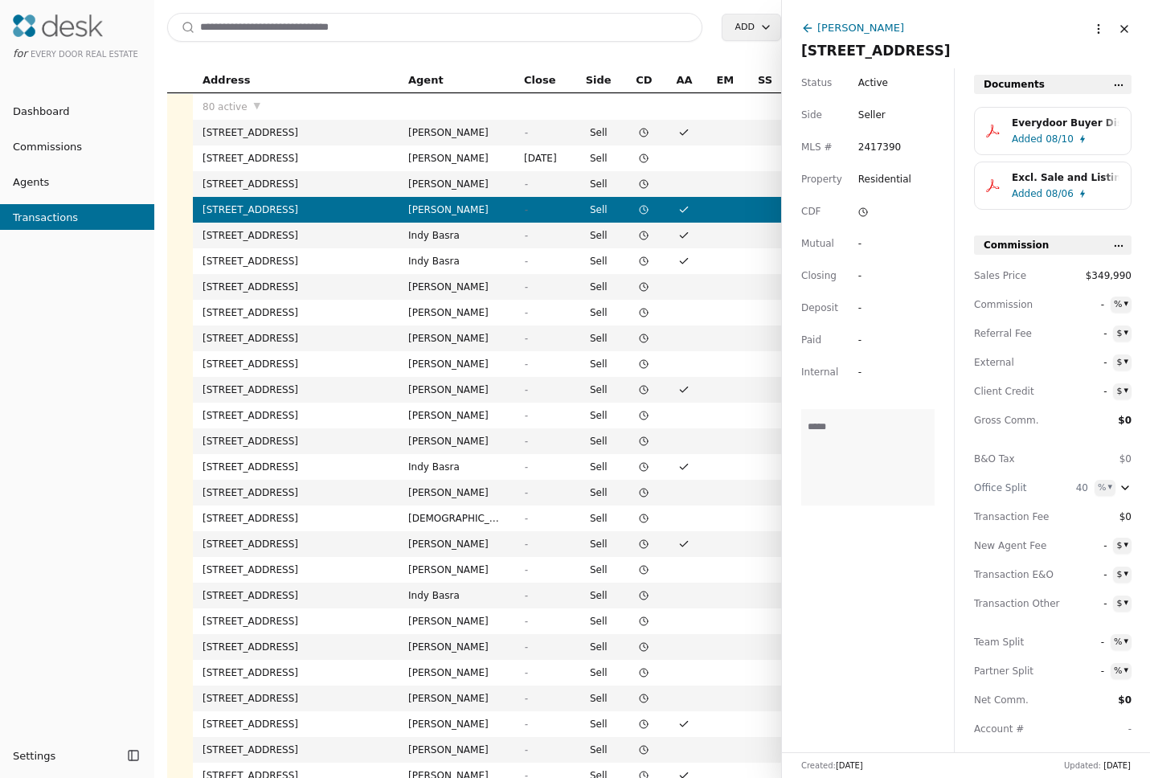
click at [606, 206] on td "Sell" at bounding box center [598, 210] width 51 height 26
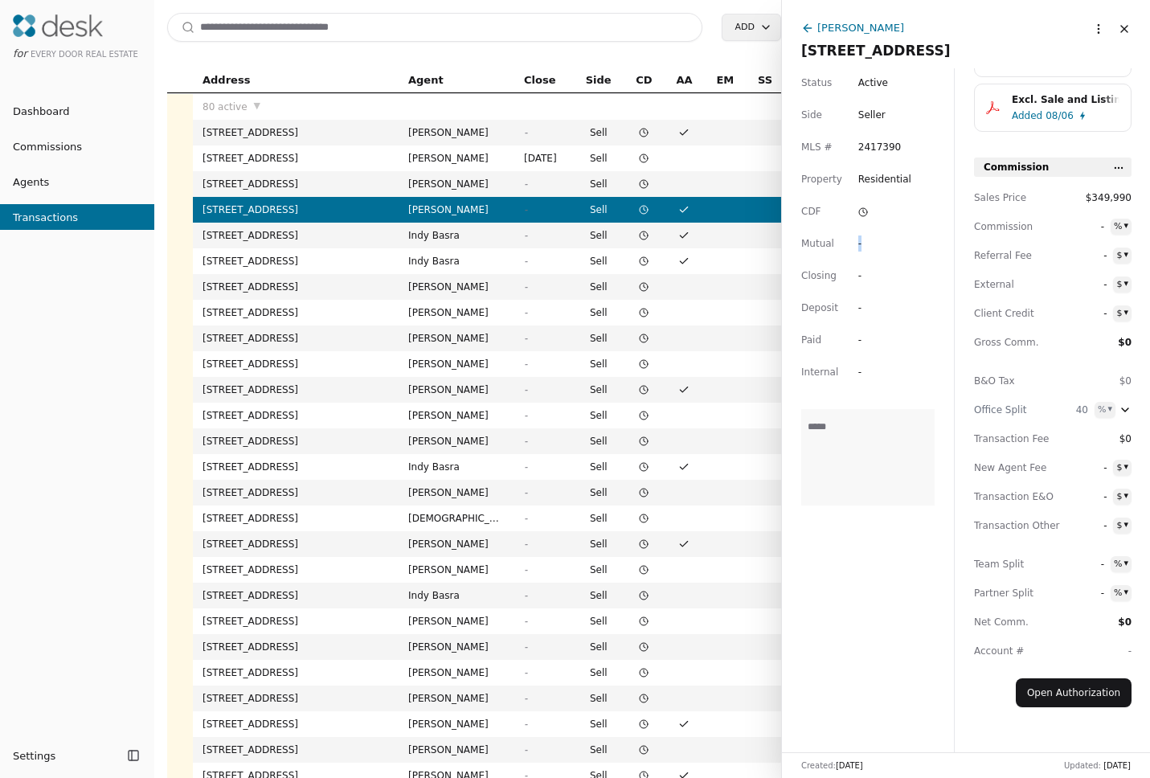
drag, startPoint x: 852, startPoint y: 237, endPoint x: 874, endPoint y: 241, distance: 22.9
click at [873, 241] on div "Status Active Side Seller MLS # 2417390 Property Residential CDF Mutual - Closi…" at bounding box center [868, 410] width 172 height 684
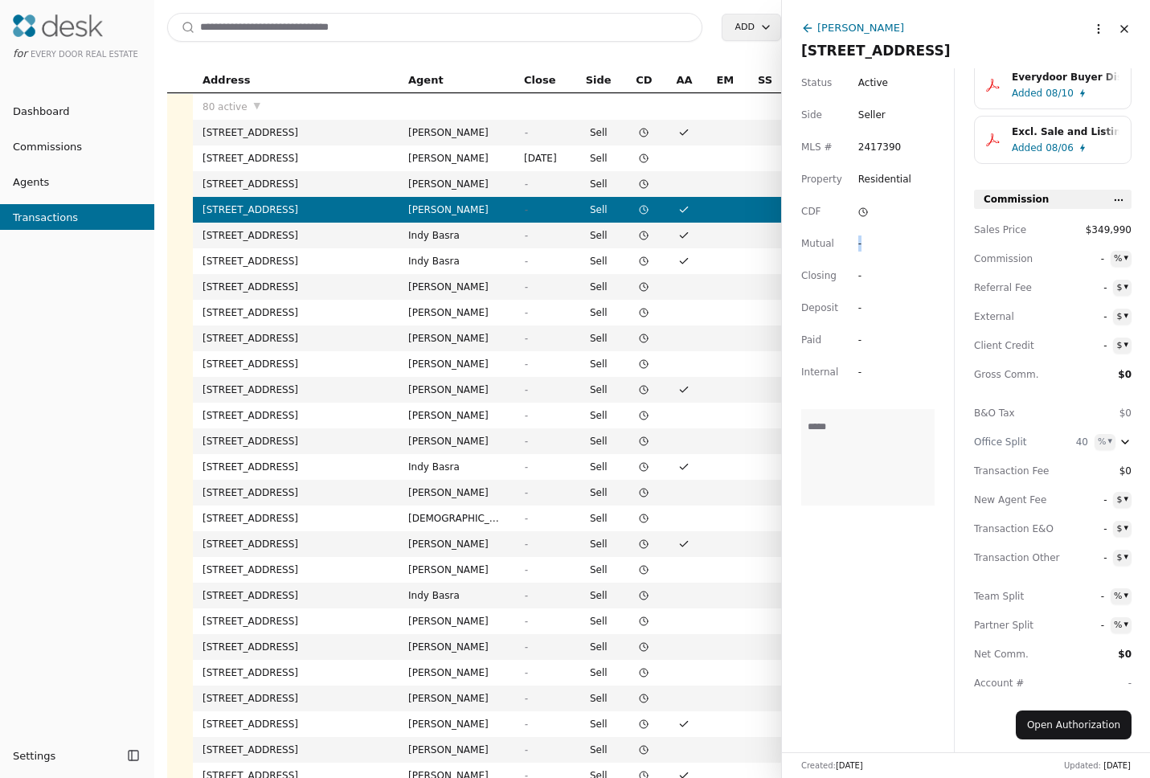
scroll to position [0, 0]
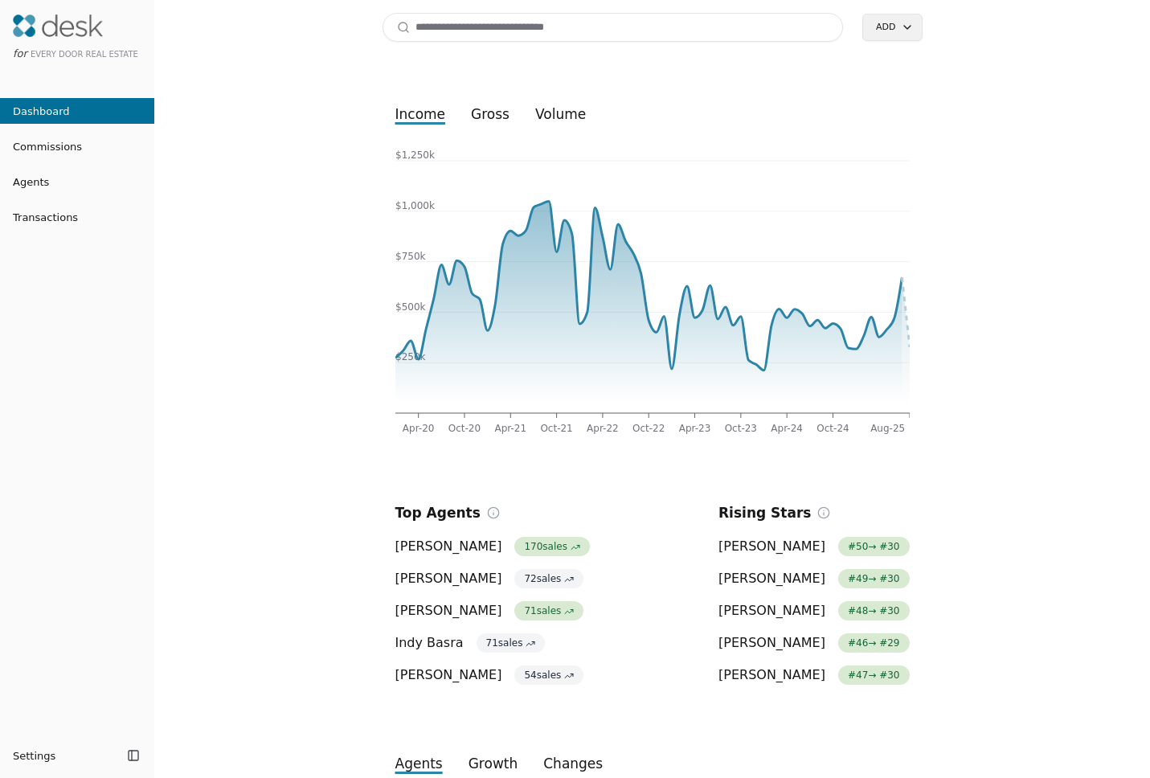
click at [450, 21] on input at bounding box center [612, 27] width 461 height 29
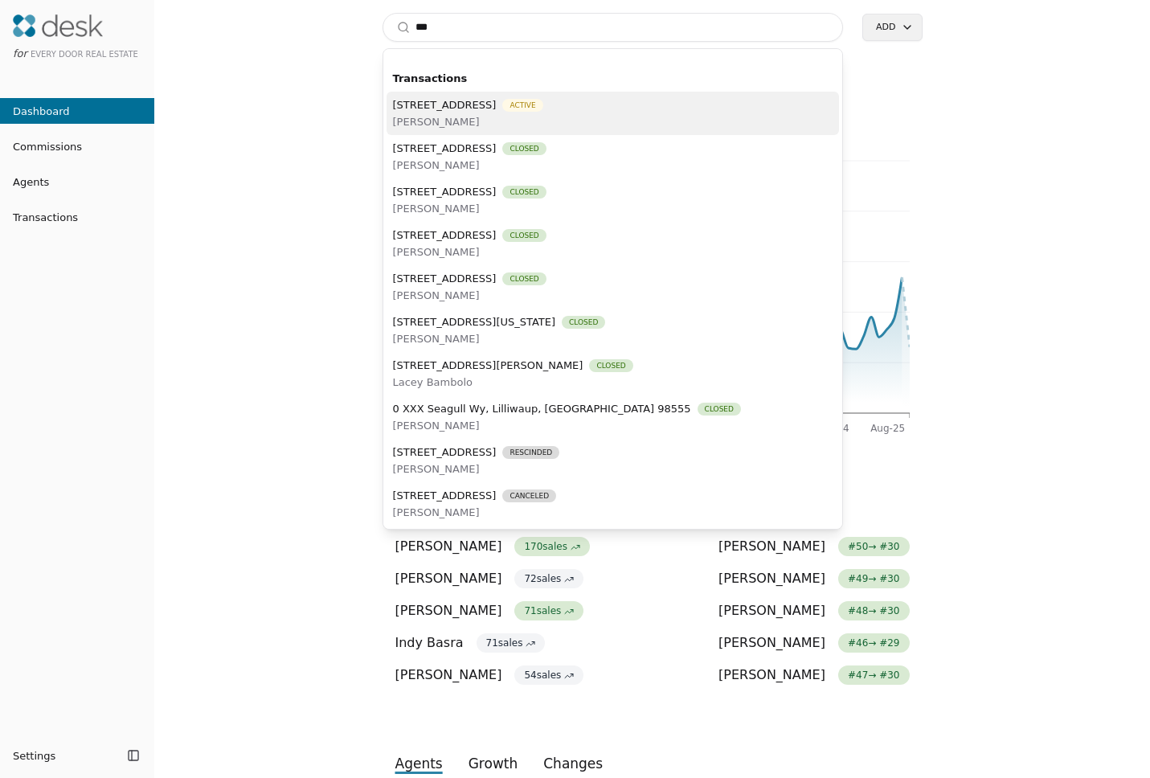
type input "***"
click at [487, 114] on span "Bodie LaBrie" at bounding box center [468, 121] width 150 height 17
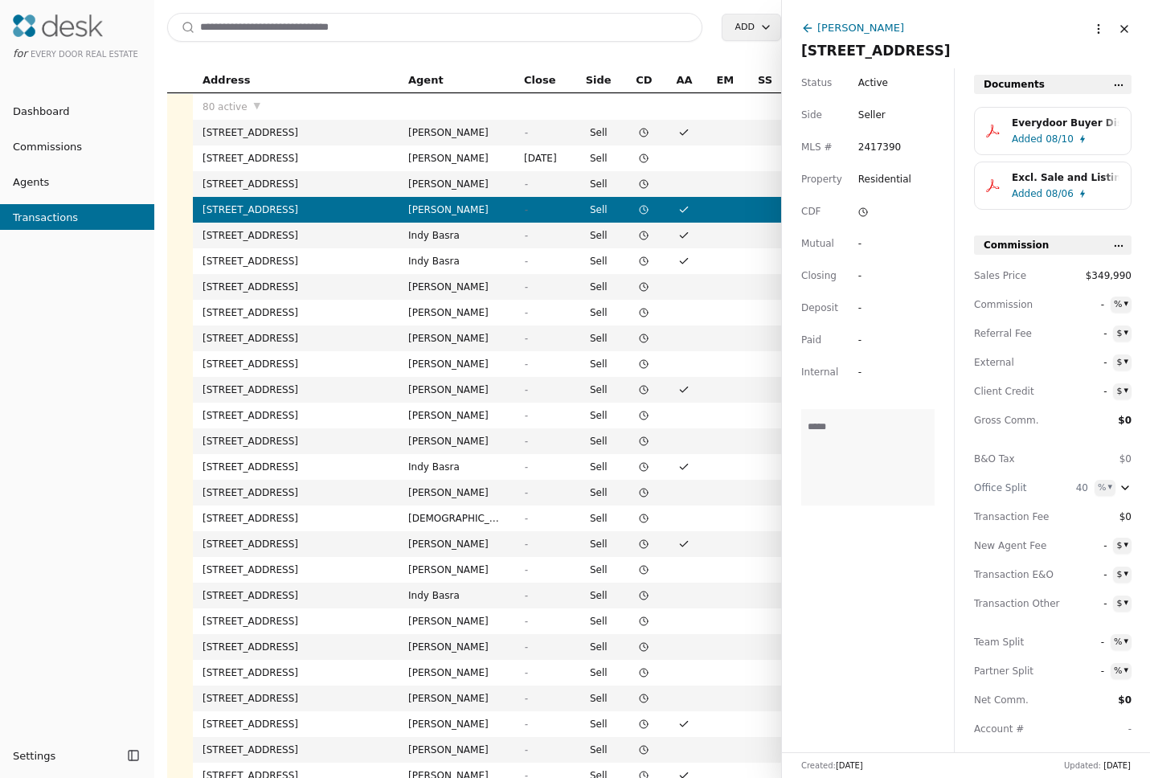
drag, startPoint x: 802, startPoint y: 51, endPoint x: 1094, endPoint y: 55, distance: 291.7
click at [950, 55] on span "555 Anacortes Court NE Unit 103, Renton, WA 98059" at bounding box center [875, 51] width 149 height 16
click at [1061, 51] on input "**********" at bounding box center [959, 51] width 317 height 16
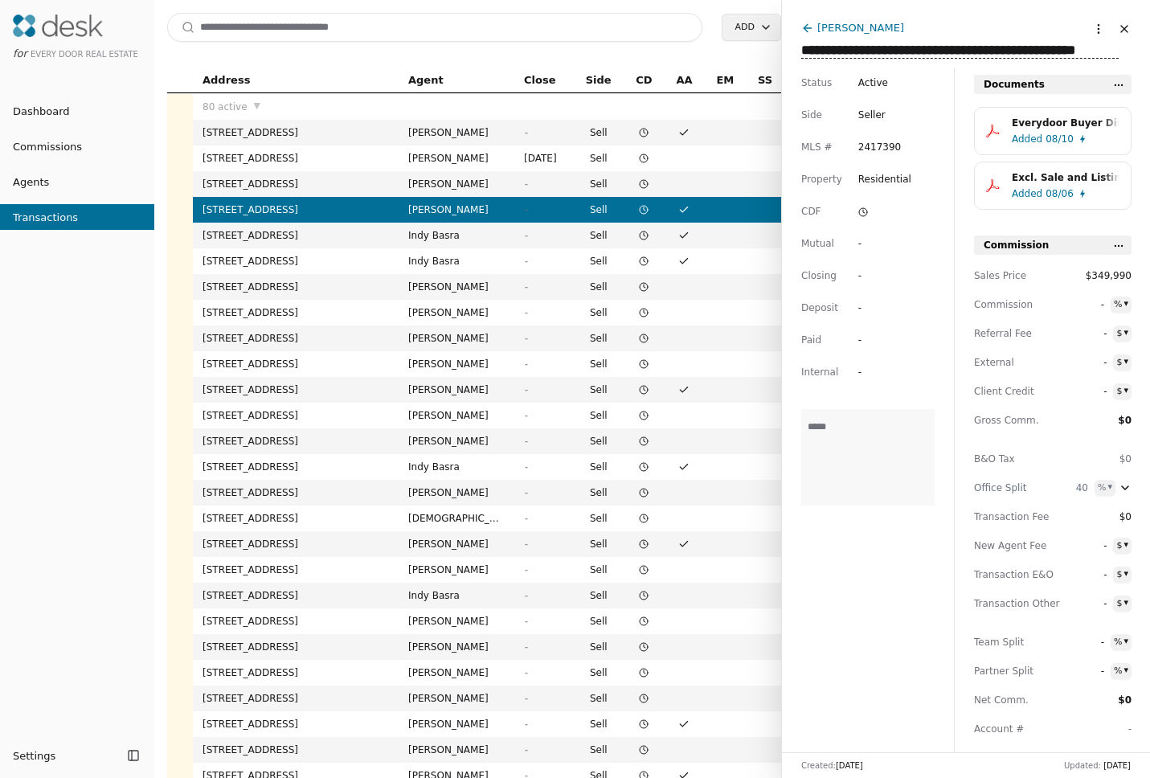
click at [1061, 51] on input "**********" at bounding box center [959, 51] width 317 height 16
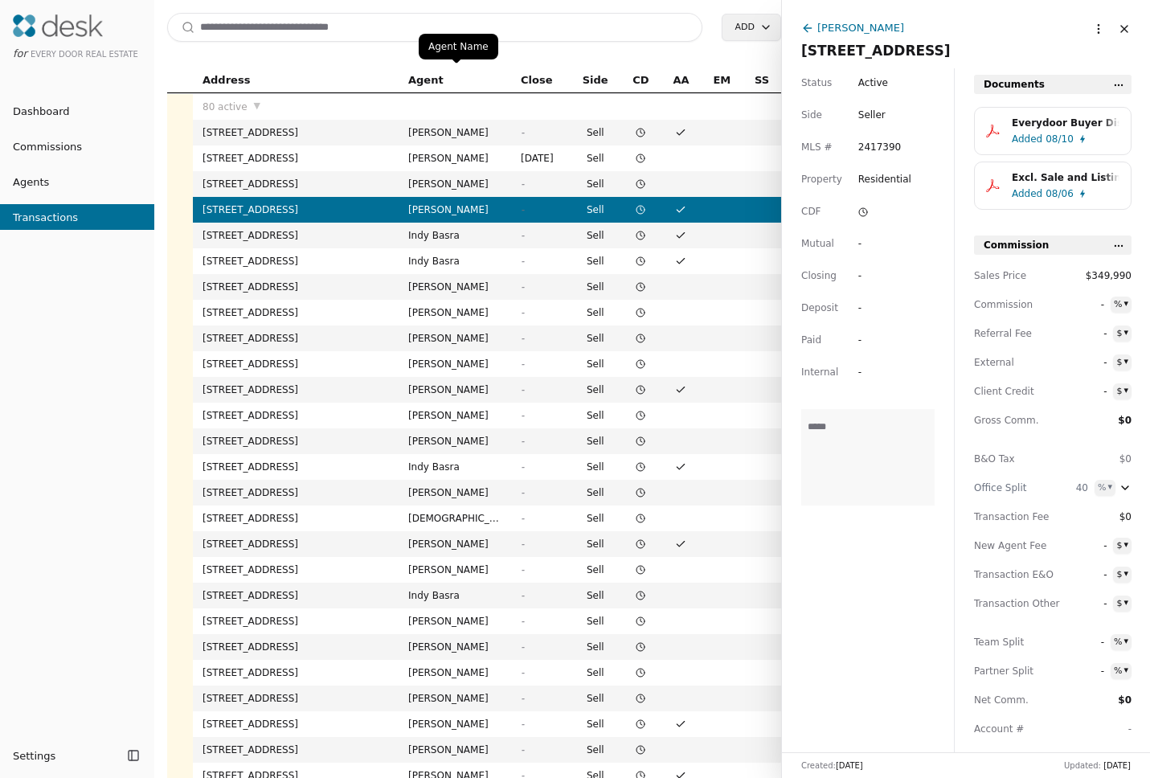
click at [390, 34] on input at bounding box center [434, 27] width 535 height 29
paste input "**********"
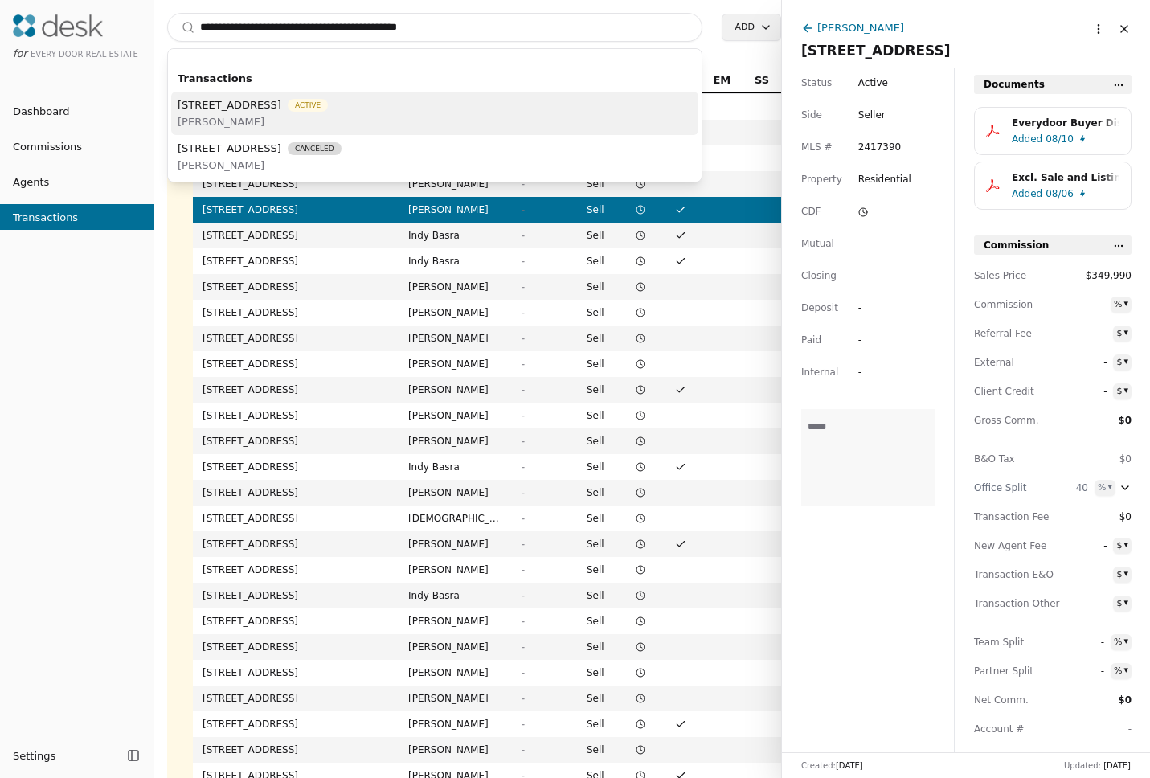
type input "**********"
click at [328, 117] on span "[PERSON_NAME]" at bounding box center [253, 121] width 150 height 17
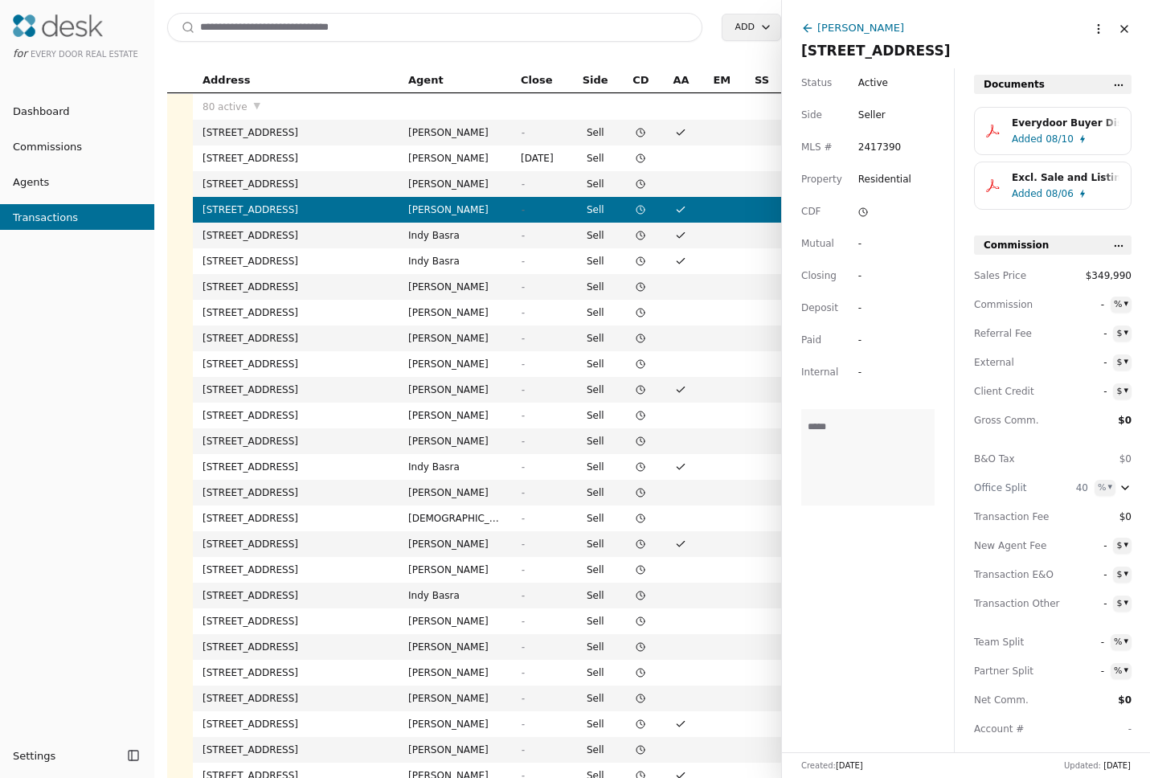
click at [339, 32] on input at bounding box center [434, 27] width 535 height 29
paste input "**********"
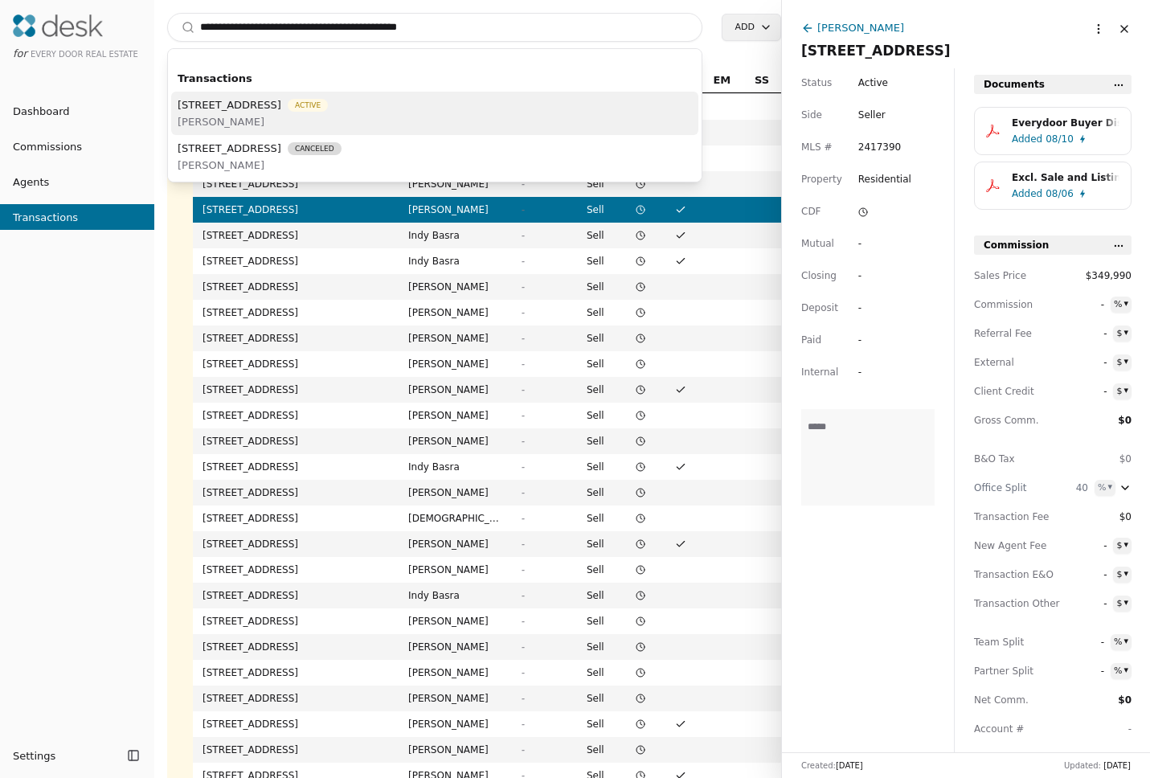
type input "**********"
click at [281, 112] on span "555 Anacortes Court NE Unit 103, Renton, WA 98059" at bounding box center [230, 104] width 104 height 17
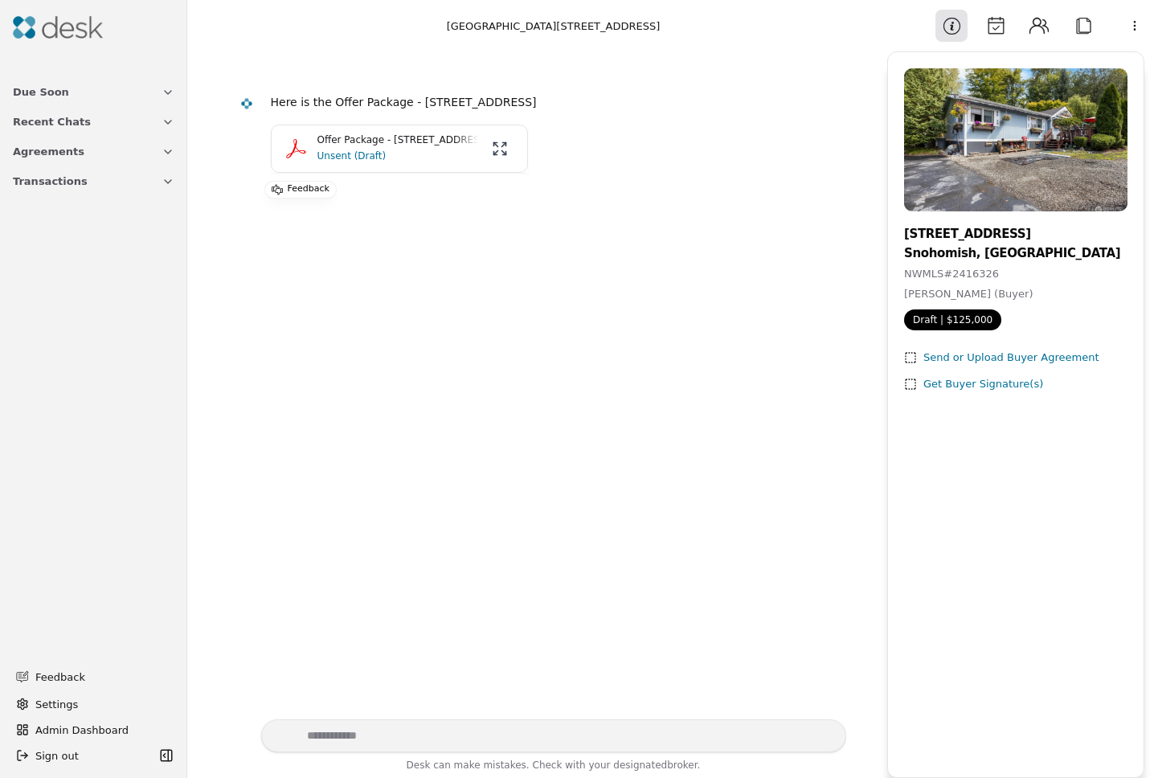
click at [350, 156] on p "Unsent (Draft)" at bounding box center [397, 156] width 161 height 16
click at [375, 161] on p "Unsent (Draft)" at bounding box center [397, 156] width 161 height 16
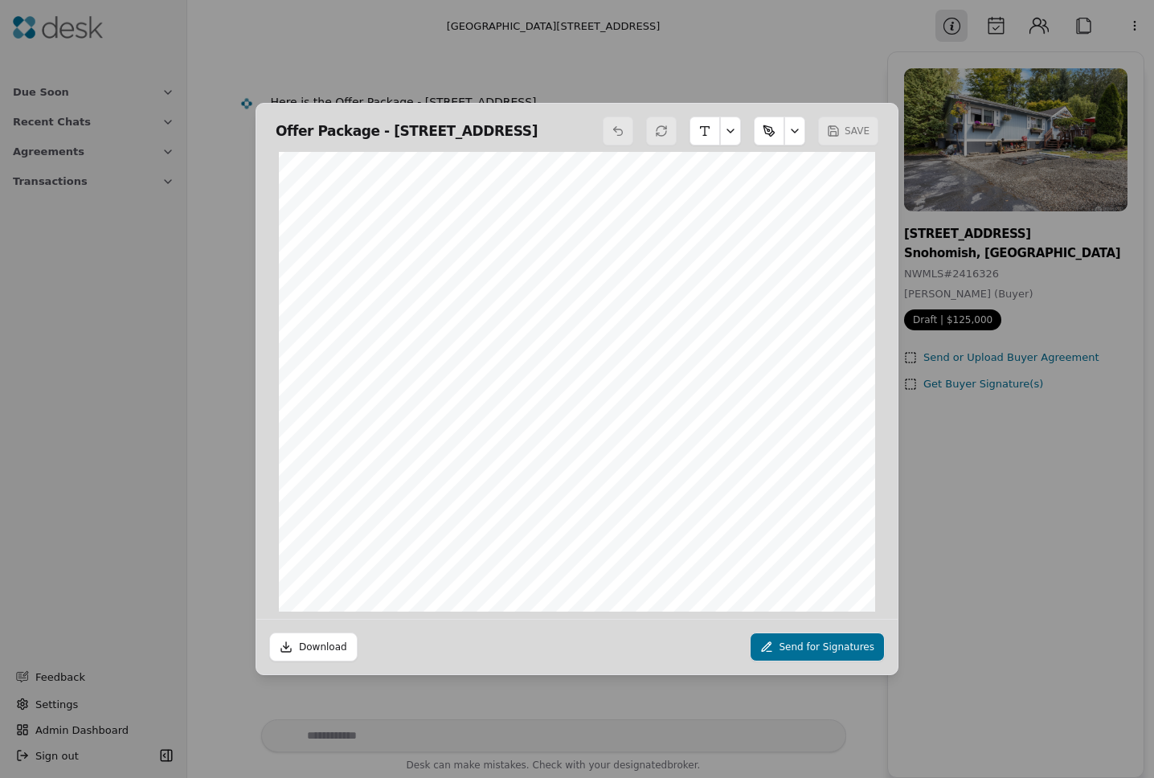
scroll to position [12768, 0]
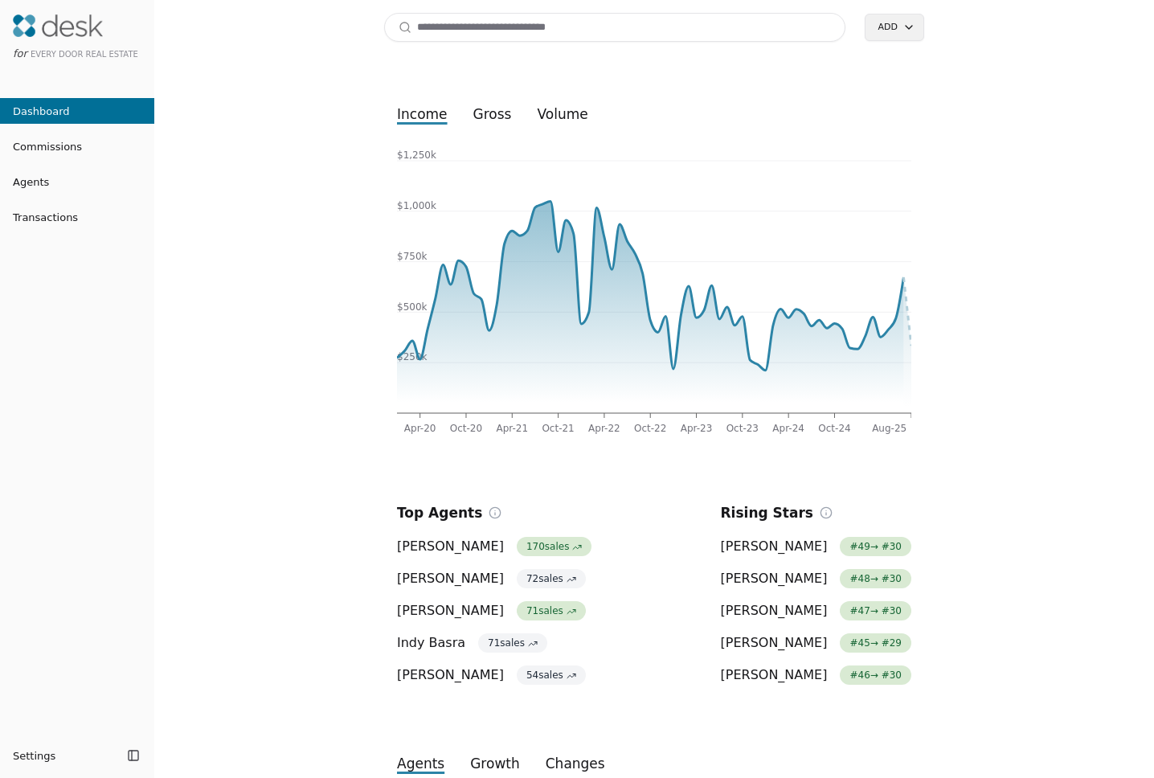
click at [497, 31] on input at bounding box center [614, 27] width 461 height 29
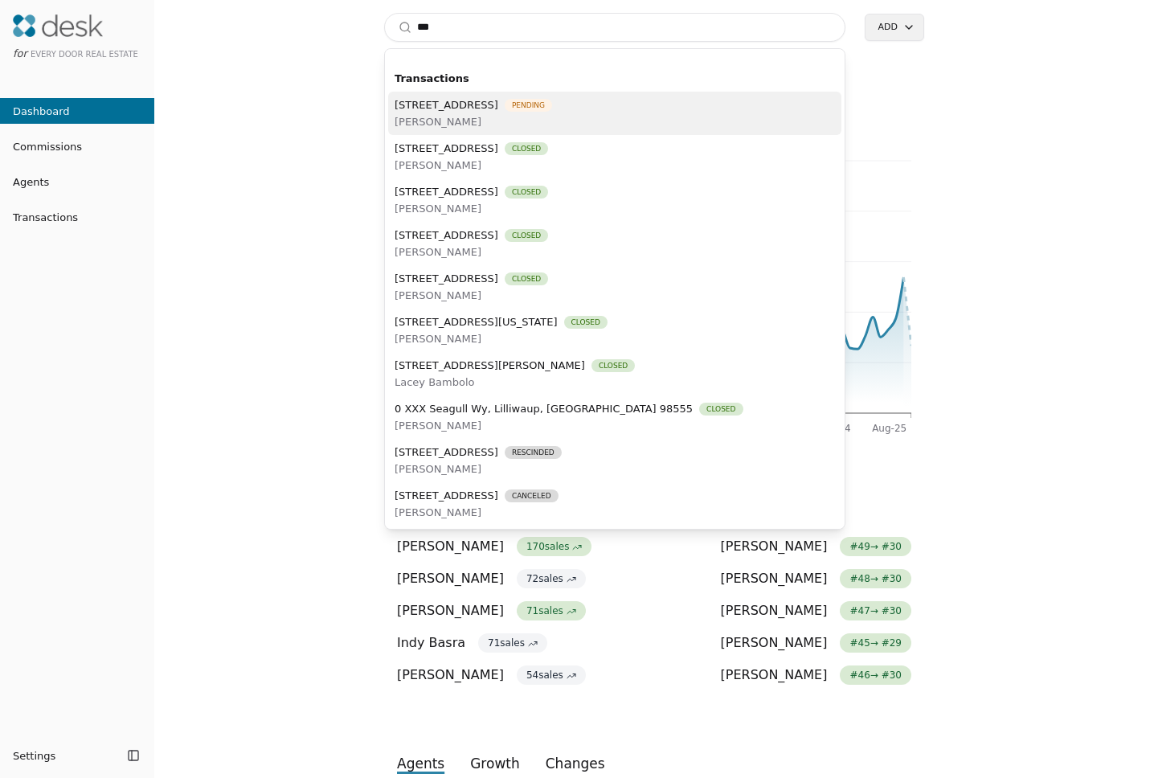
type input "***"
click at [552, 119] on span "[PERSON_NAME]" at bounding box center [472, 121] width 157 height 17
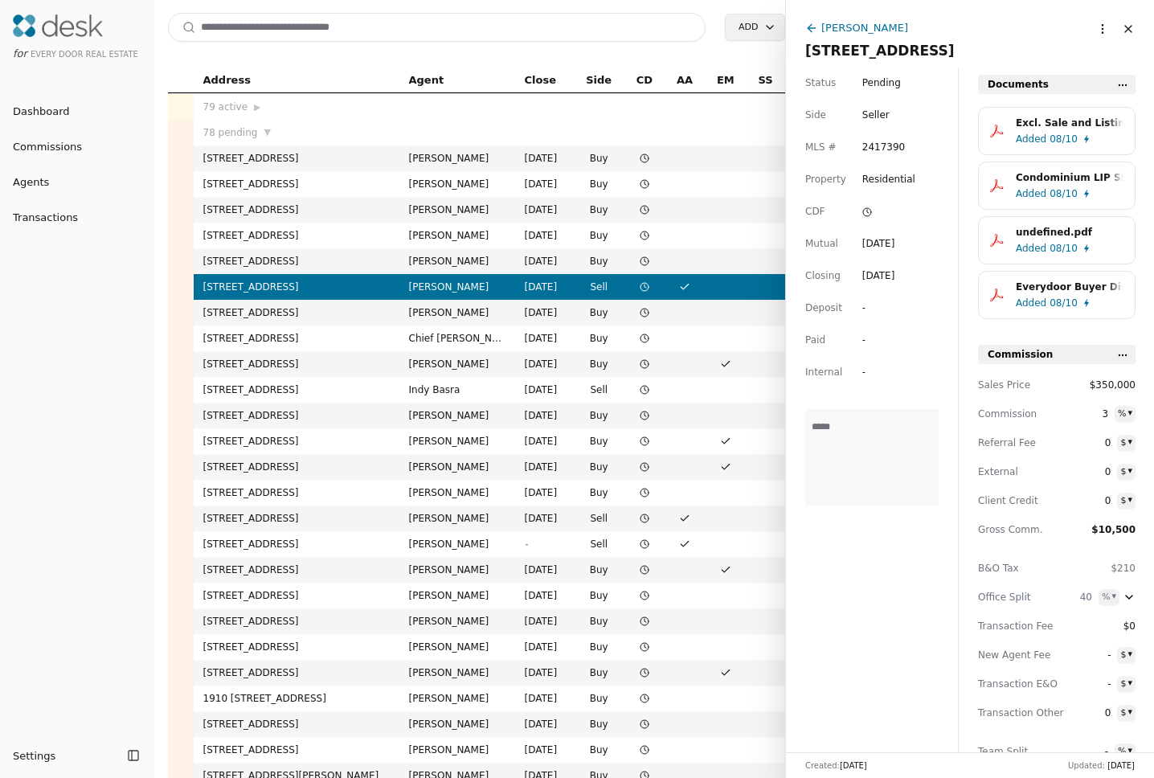
click at [1093, 27] on html "for Every Door Real Estate Dashboard Commissions Agents Transactions Settings T…" at bounding box center [577, 389] width 1154 height 778
click at [1056, 93] on div "Transaction URL" at bounding box center [1045, 89] width 125 height 27
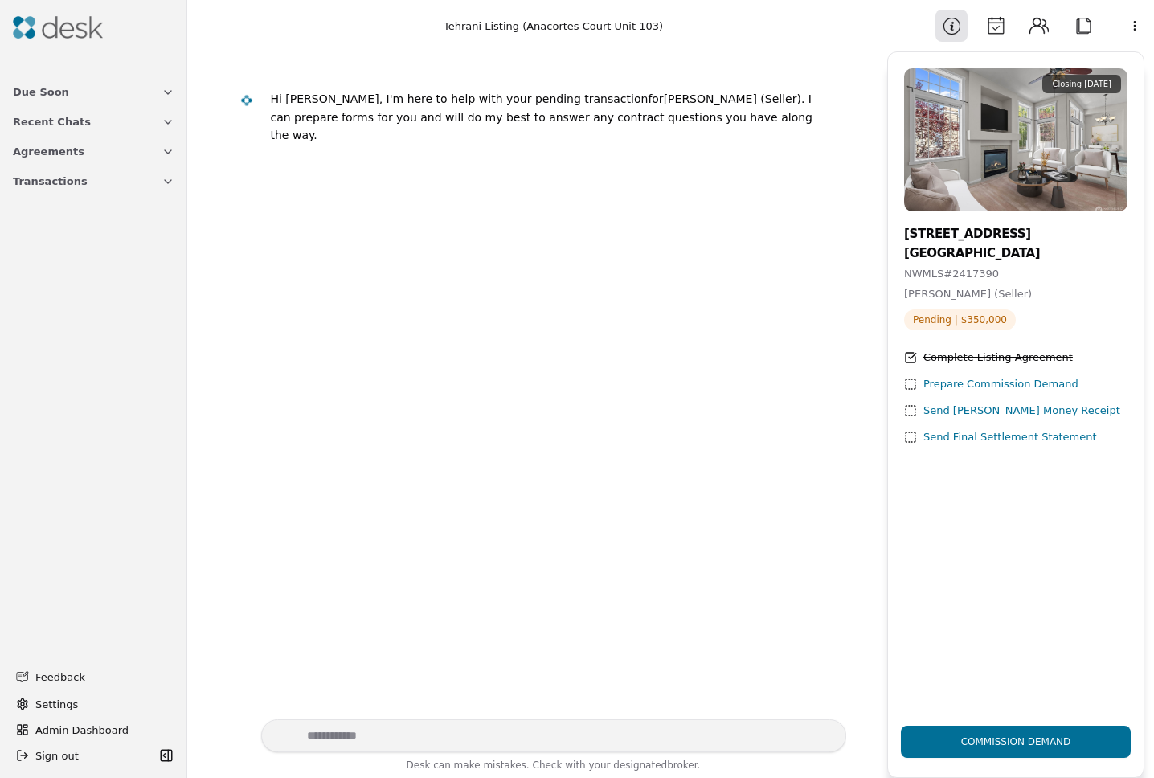
click at [160, 83] on button "Due Soon" at bounding box center [93, 92] width 181 height 30
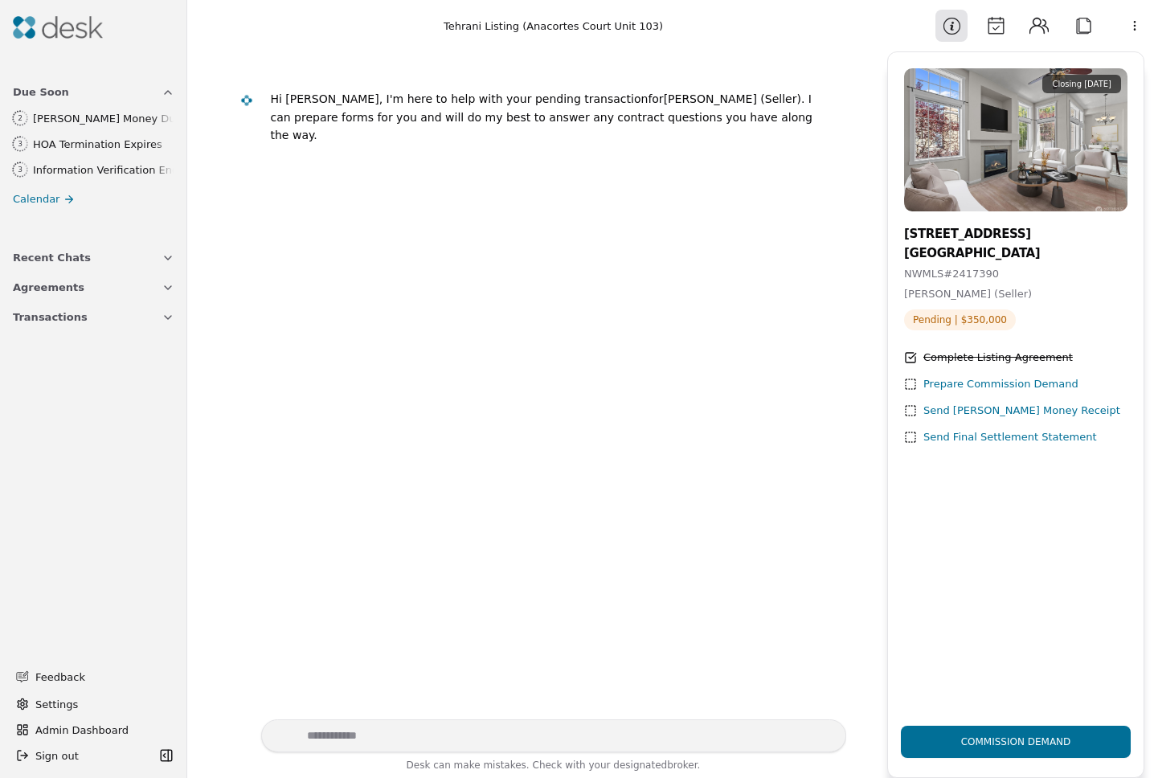
click at [60, 87] on span "Due Soon" at bounding box center [41, 92] width 56 height 17
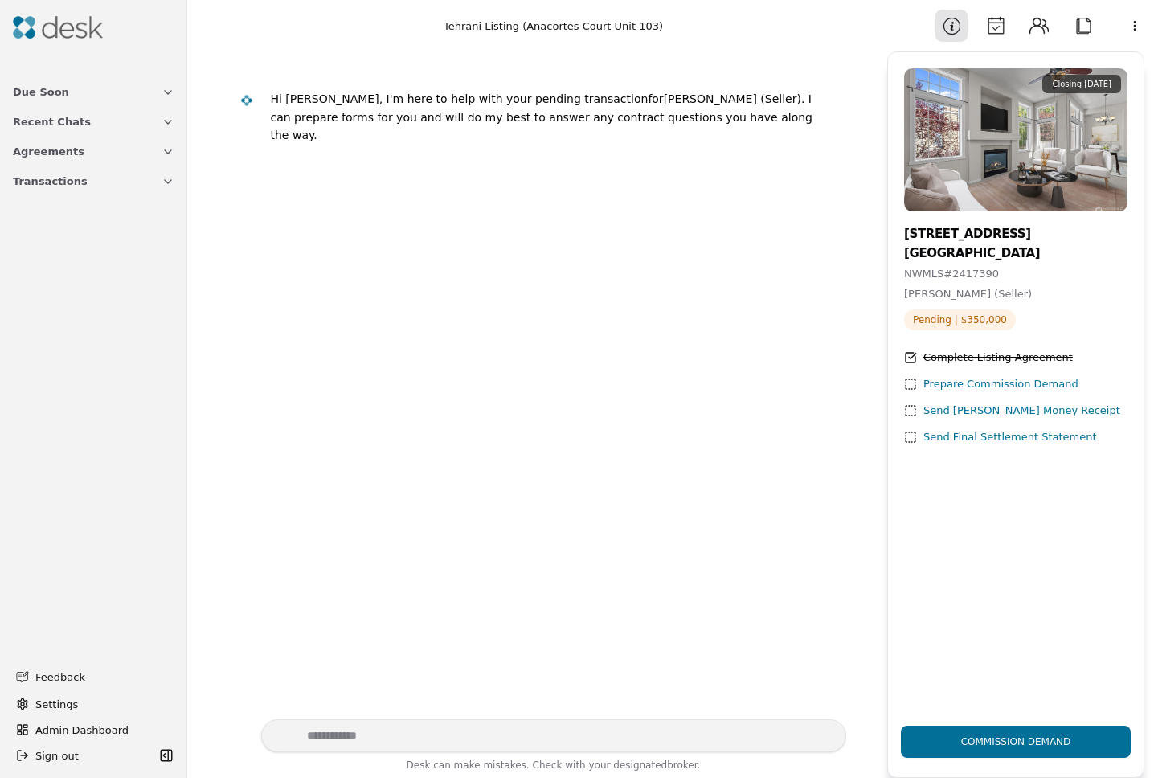
click at [148, 153] on button "Agreements" at bounding box center [93, 152] width 181 height 30
click at [175, 125] on button "Recent Chats" at bounding box center [93, 122] width 181 height 30
click at [174, 255] on button "Transactions" at bounding box center [93, 262] width 181 height 30
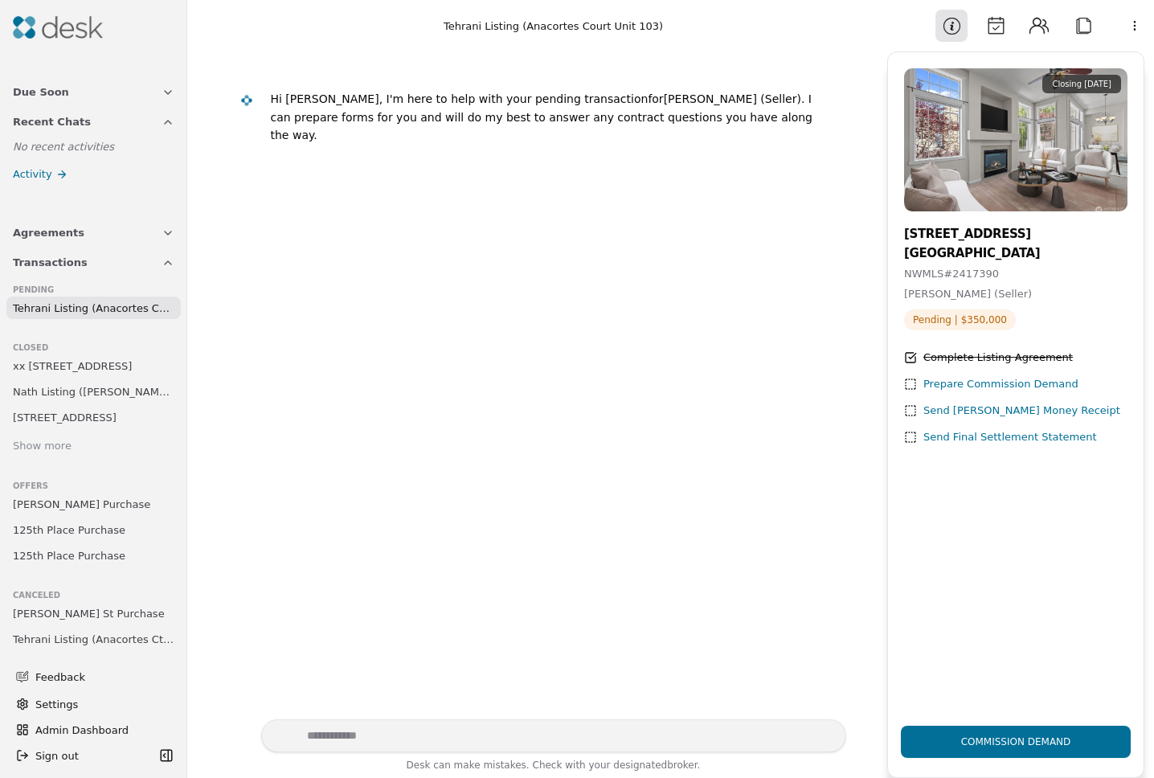
click at [100, 308] on span "Tehrani Listing (Anacortes Court Unit 103)" at bounding box center [93, 308] width 161 height 17
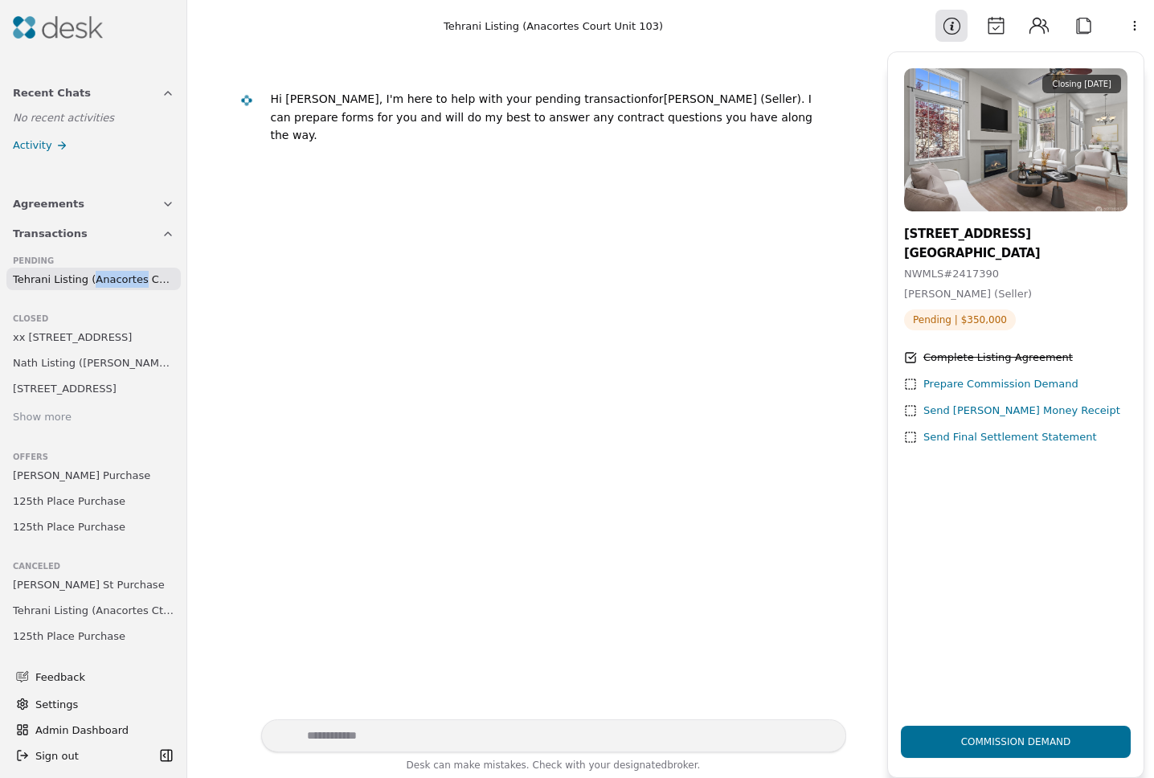
scroll to position [64, 0]
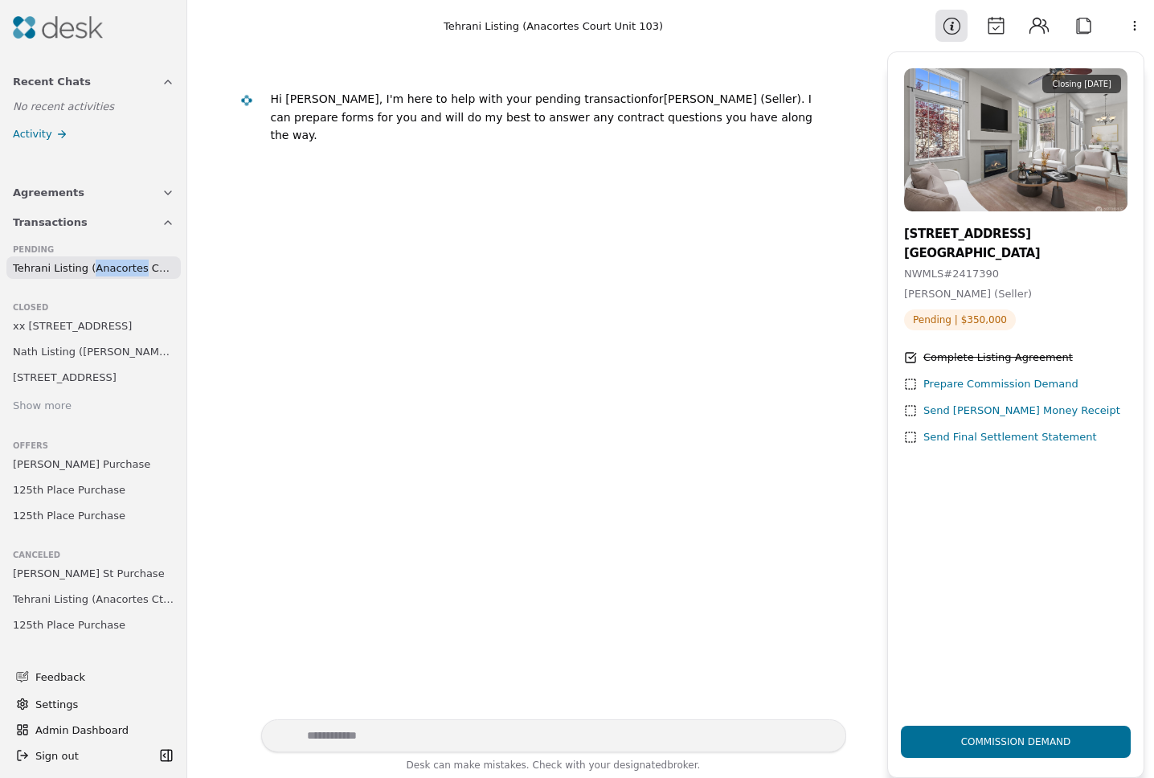
click at [1004, 20] on button "Calendar" at bounding box center [995, 26] width 32 height 32
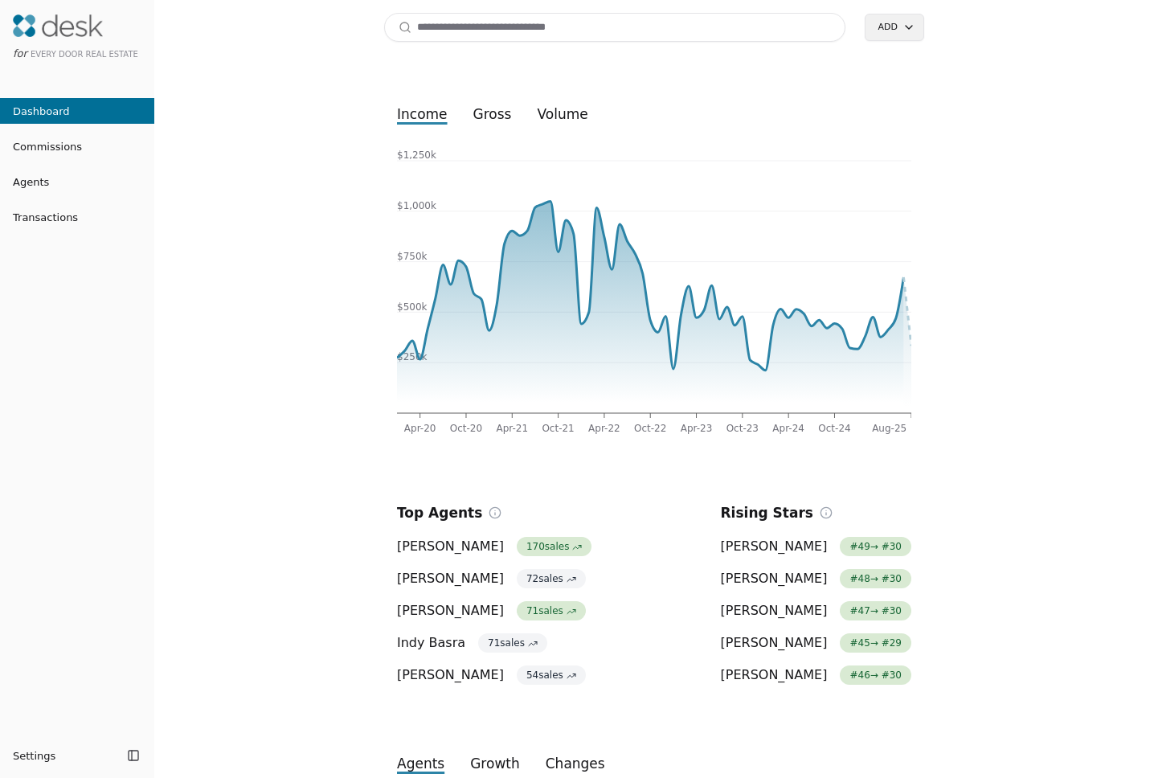
click at [450, 21] on input at bounding box center [614, 27] width 461 height 29
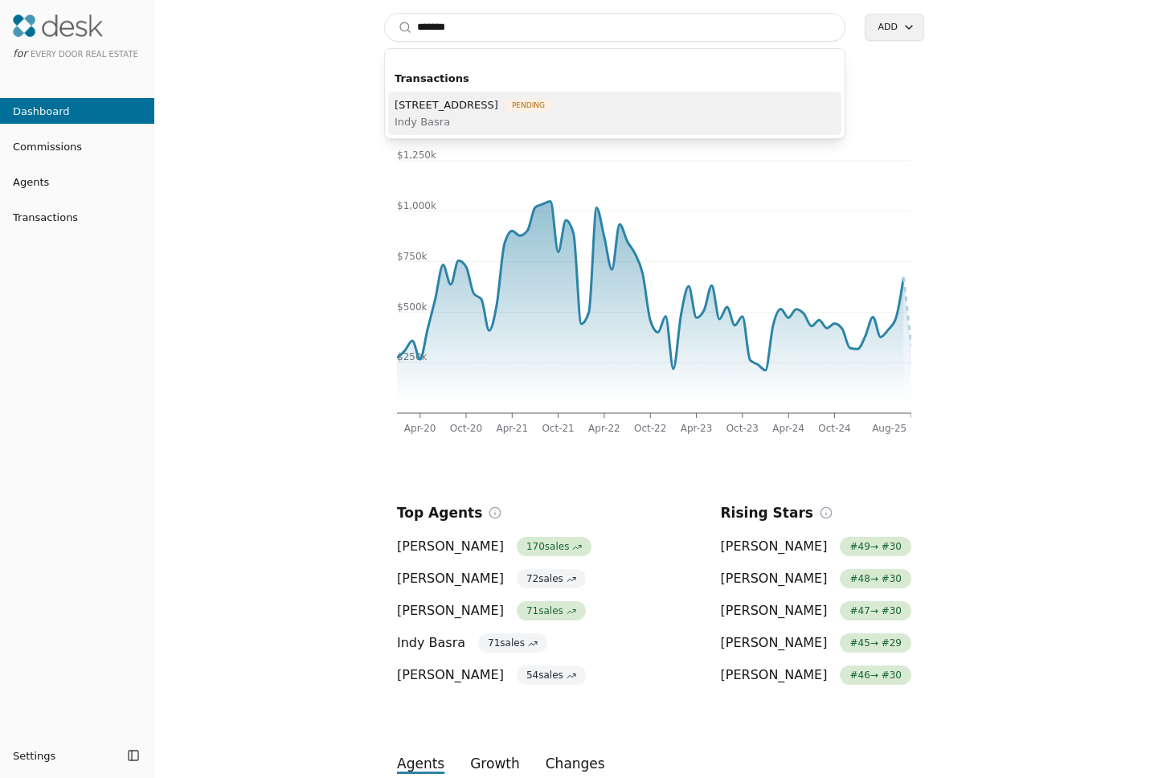
type input "*******"
click at [660, 107] on div "[STREET_ADDRESS] Pending Indy Basra" at bounding box center [614, 113] width 453 height 43
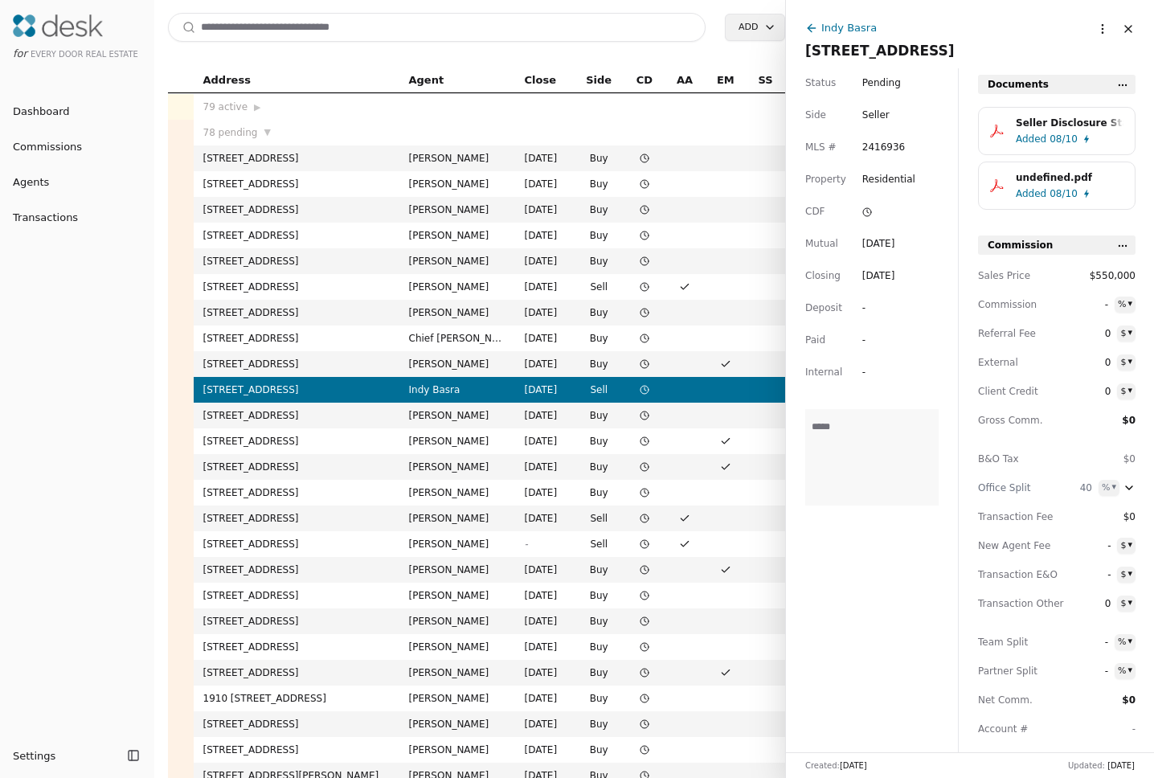
click at [1085, 35] on html "for Every Door Real Estate Dashboard Commissions Agents Transactions Settings T…" at bounding box center [577, 389] width 1154 height 778
click at [1030, 89] on div "Transaction URL" at bounding box center [1045, 89] width 125 height 27
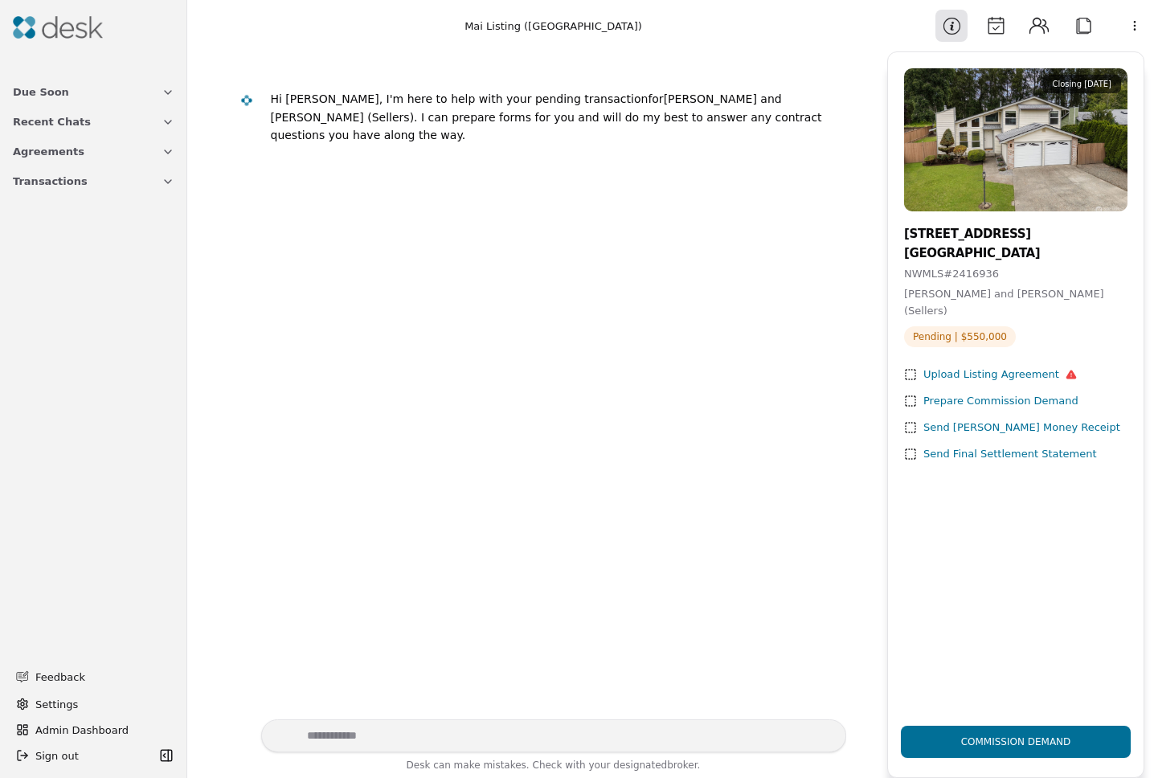
click at [995, 15] on button "Calendar" at bounding box center [995, 26] width 32 height 32
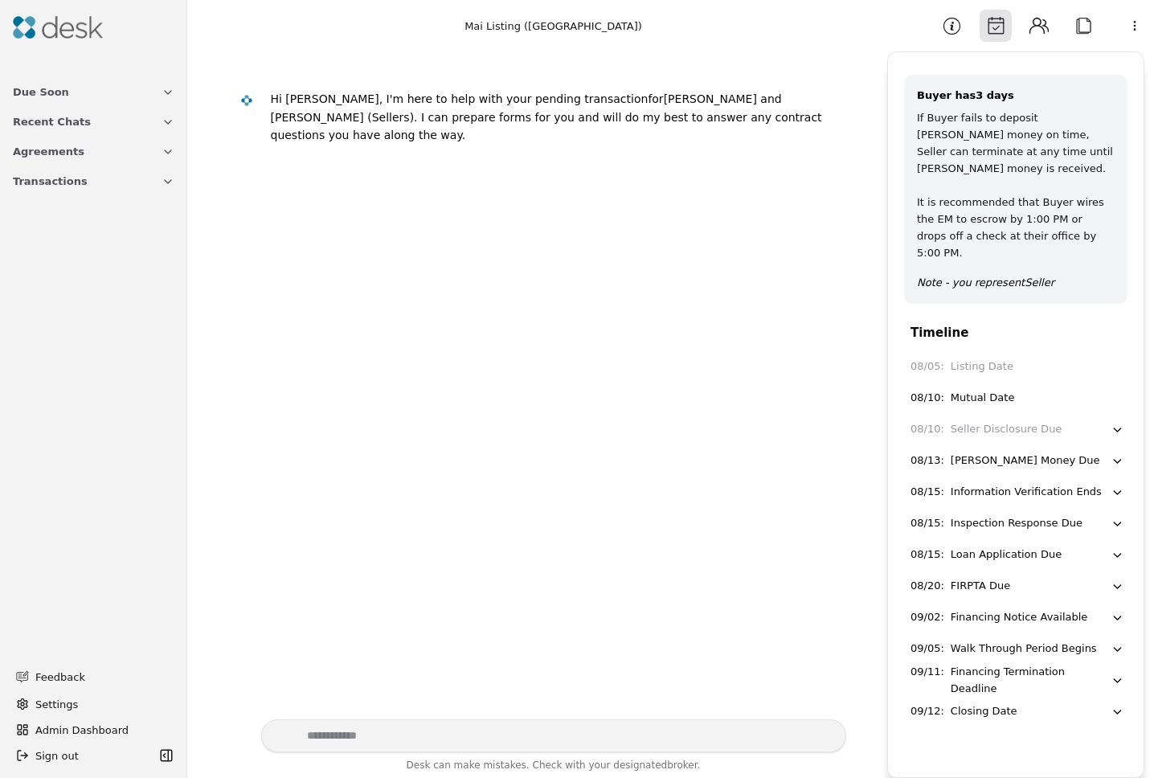
click at [1118, 423] on icon "button" at bounding box center [1117, 430] width 14 height 14
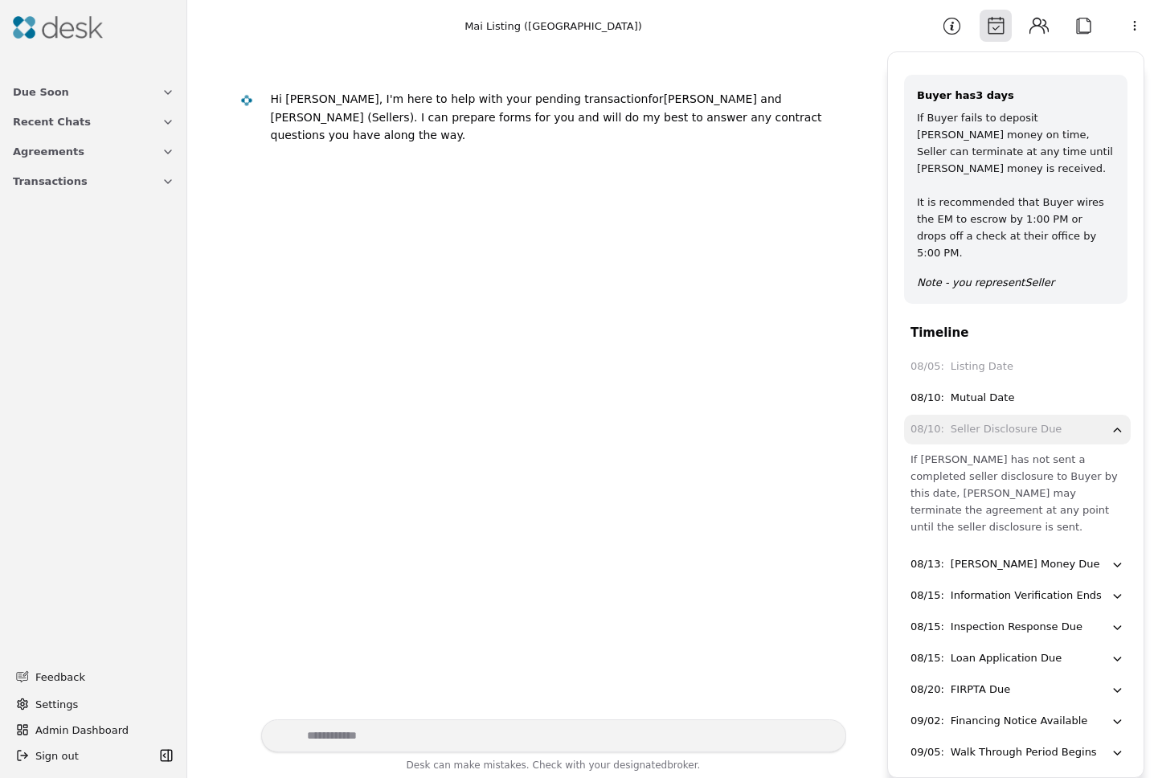
click at [1110, 423] on icon "button" at bounding box center [1117, 430] width 14 height 14
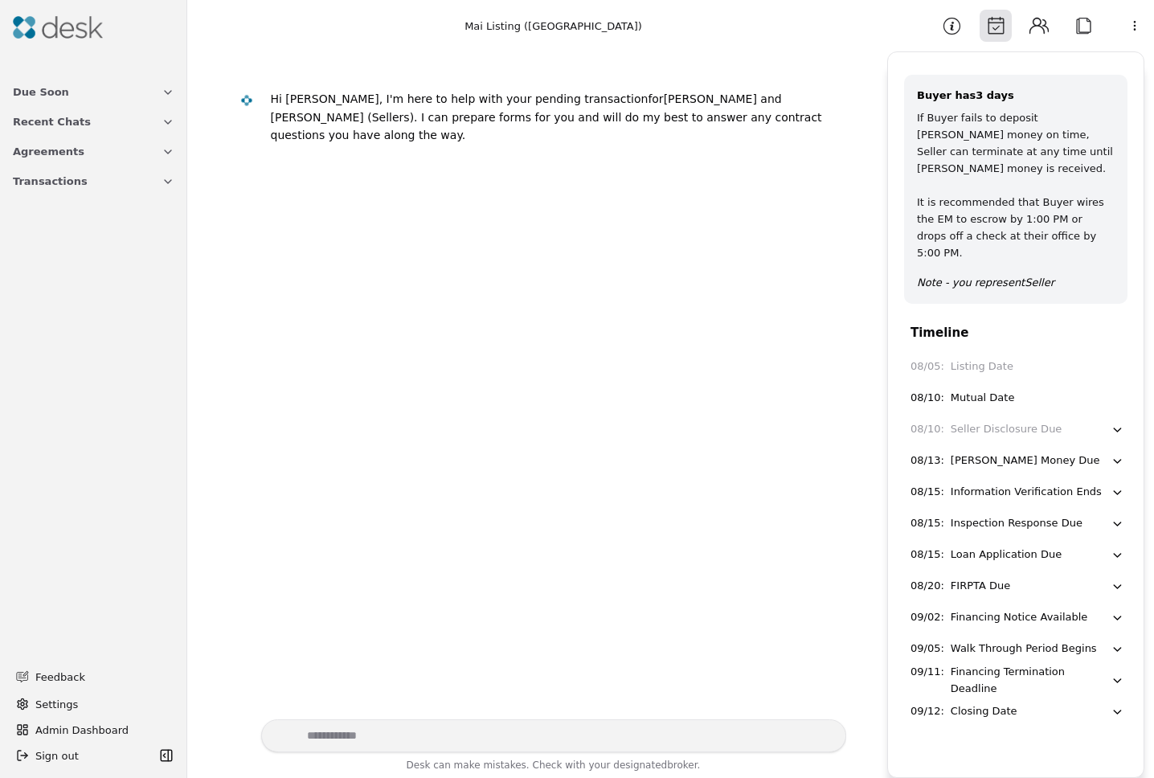
click at [1108, 578] on div "08/20 : FIRPTA Due" at bounding box center [1010, 586] width 200 height 17
